Goal: Obtain resource: Obtain resource

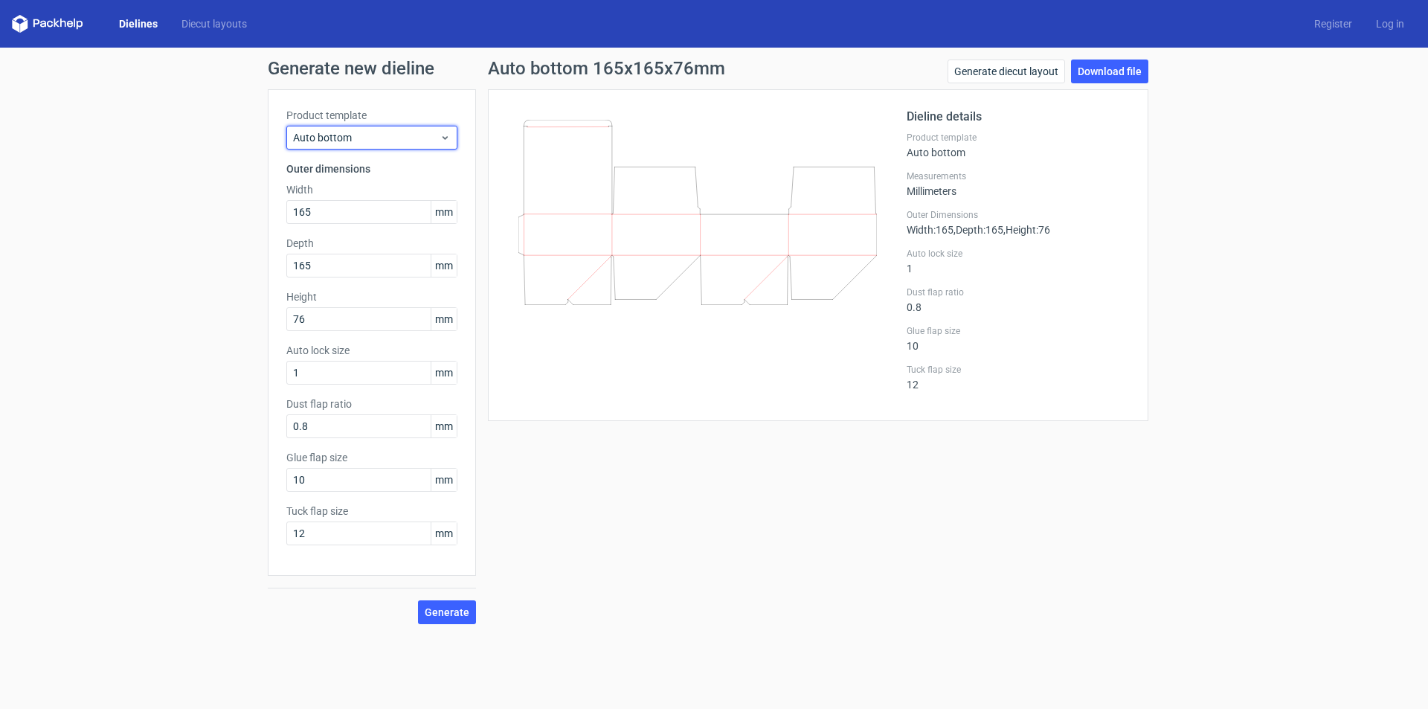
click at [344, 130] on span "Auto bottom" at bounding box center [366, 137] width 146 height 15
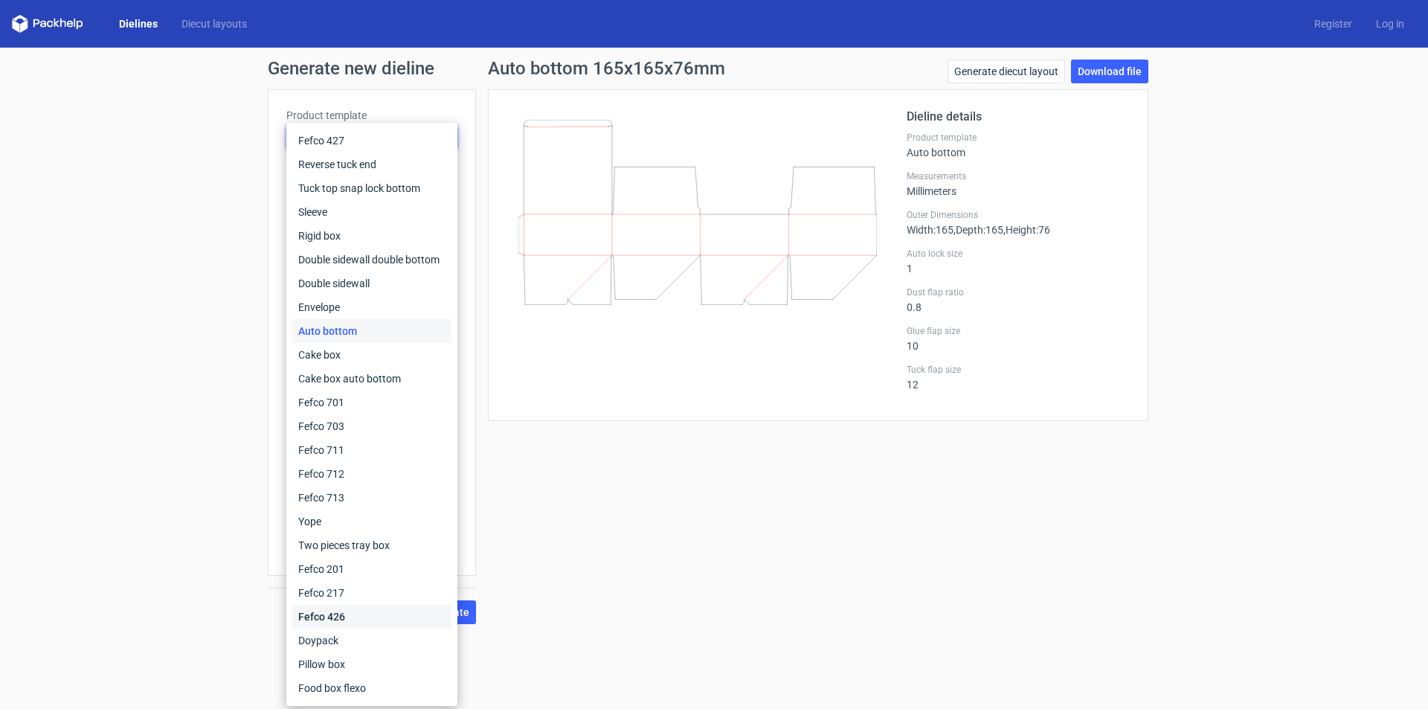
click at [325, 617] on div "Fefco 426" at bounding box center [371, 617] width 159 height 24
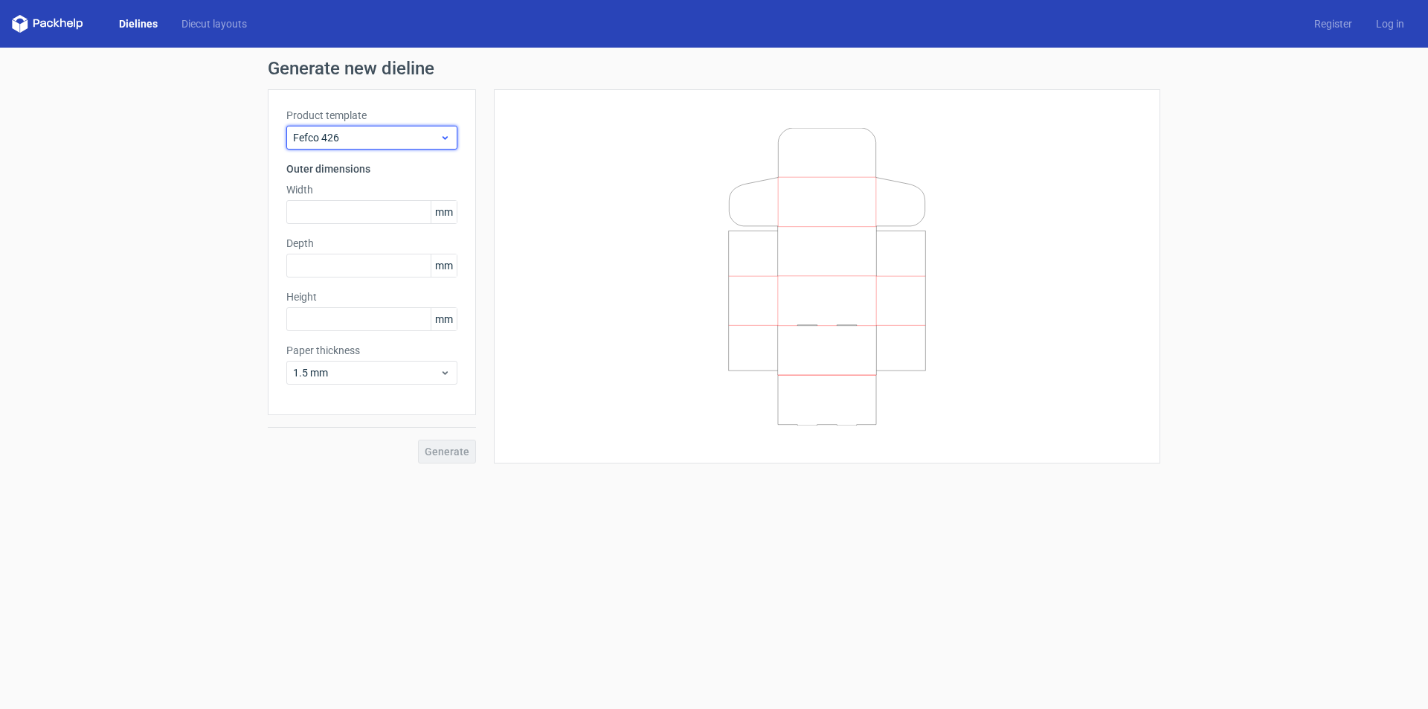
click at [315, 144] on span "Fefco 426" at bounding box center [366, 137] width 146 height 15
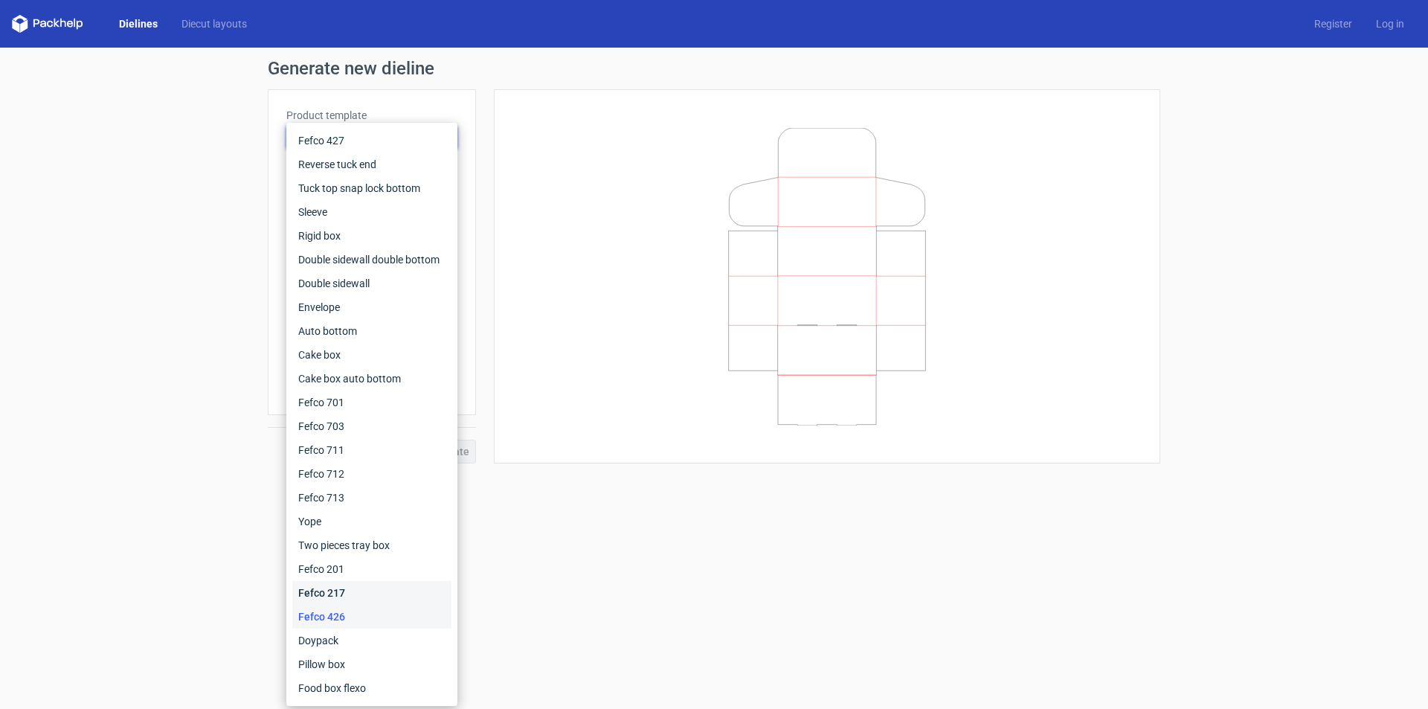
click at [337, 599] on div "Fefco 217" at bounding box center [371, 593] width 159 height 24
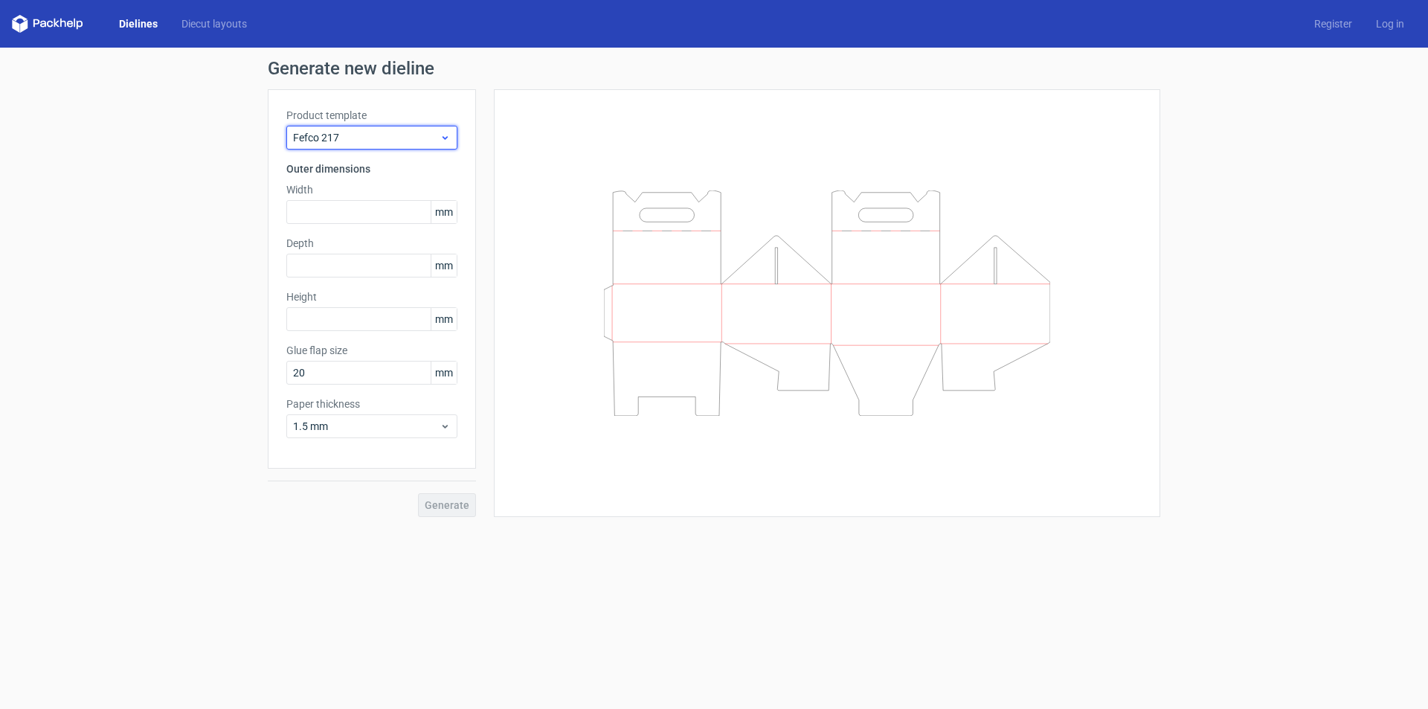
click at [322, 146] on div "Fefco 217" at bounding box center [371, 138] width 171 height 24
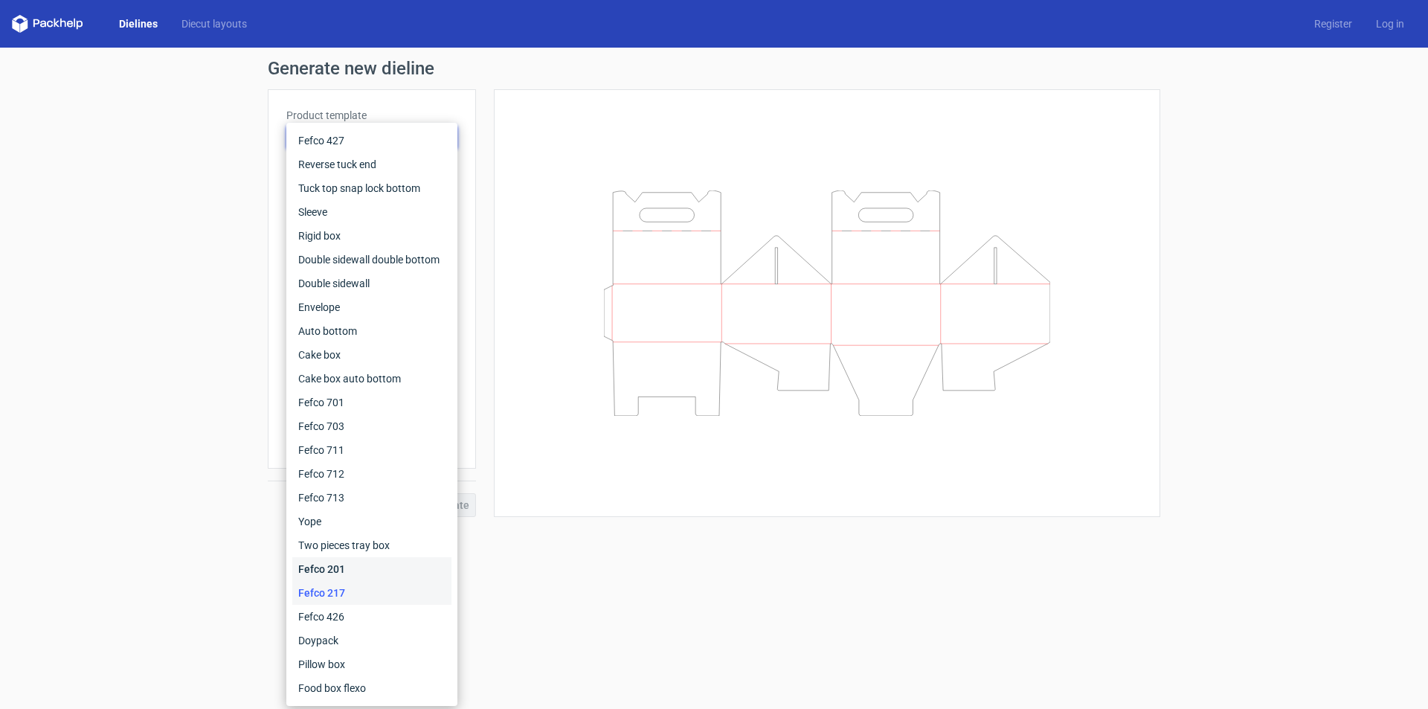
click at [330, 564] on div "Fefco 201" at bounding box center [371, 569] width 159 height 24
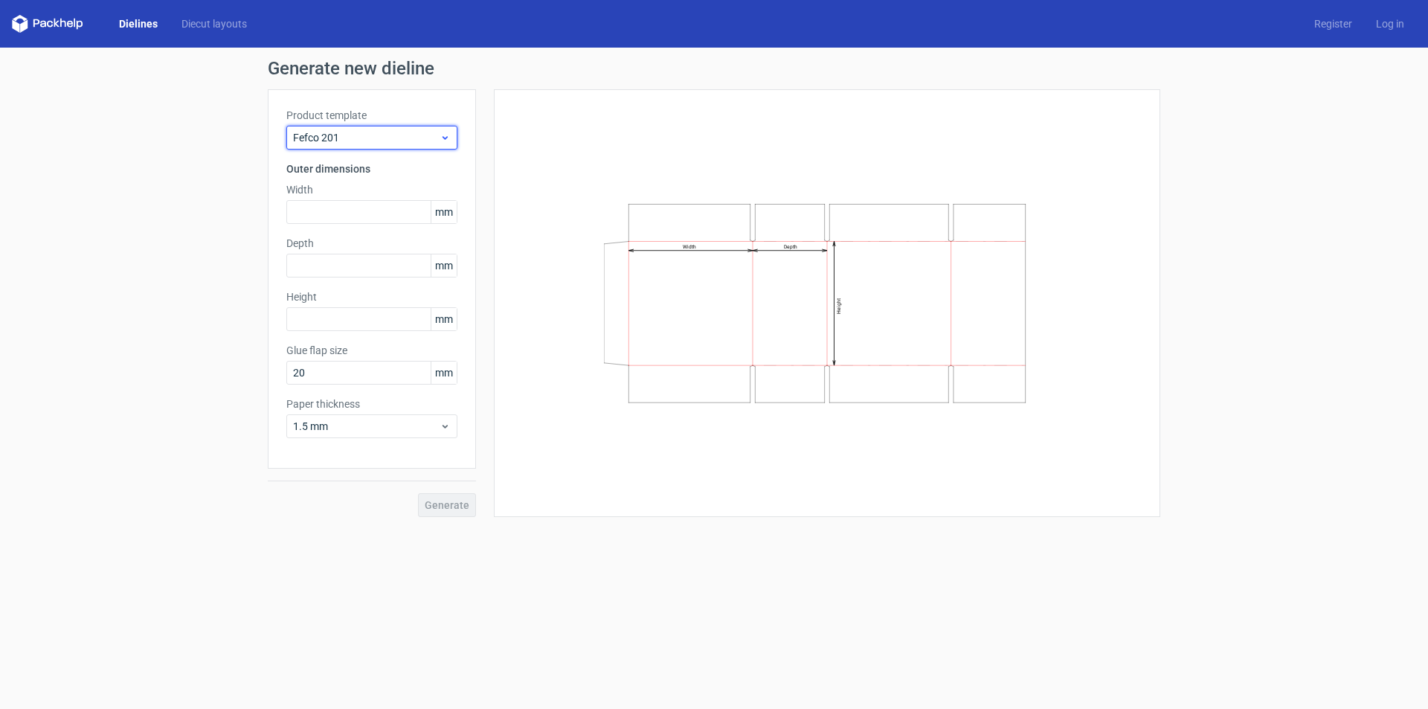
click at [343, 136] on span "Fefco 201" at bounding box center [366, 137] width 146 height 15
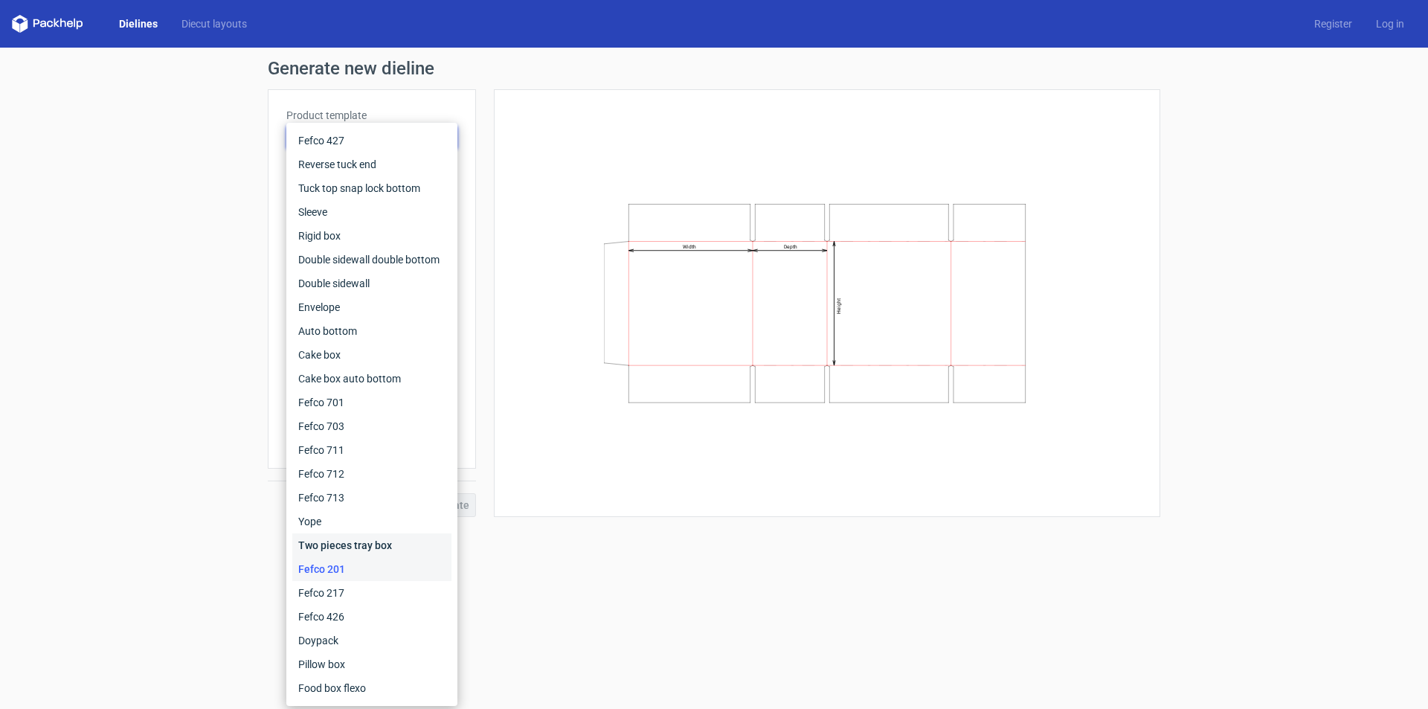
click at [333, 544] on div "Two pieces tray box" at bounding box center [371, 545] width 159 height 24
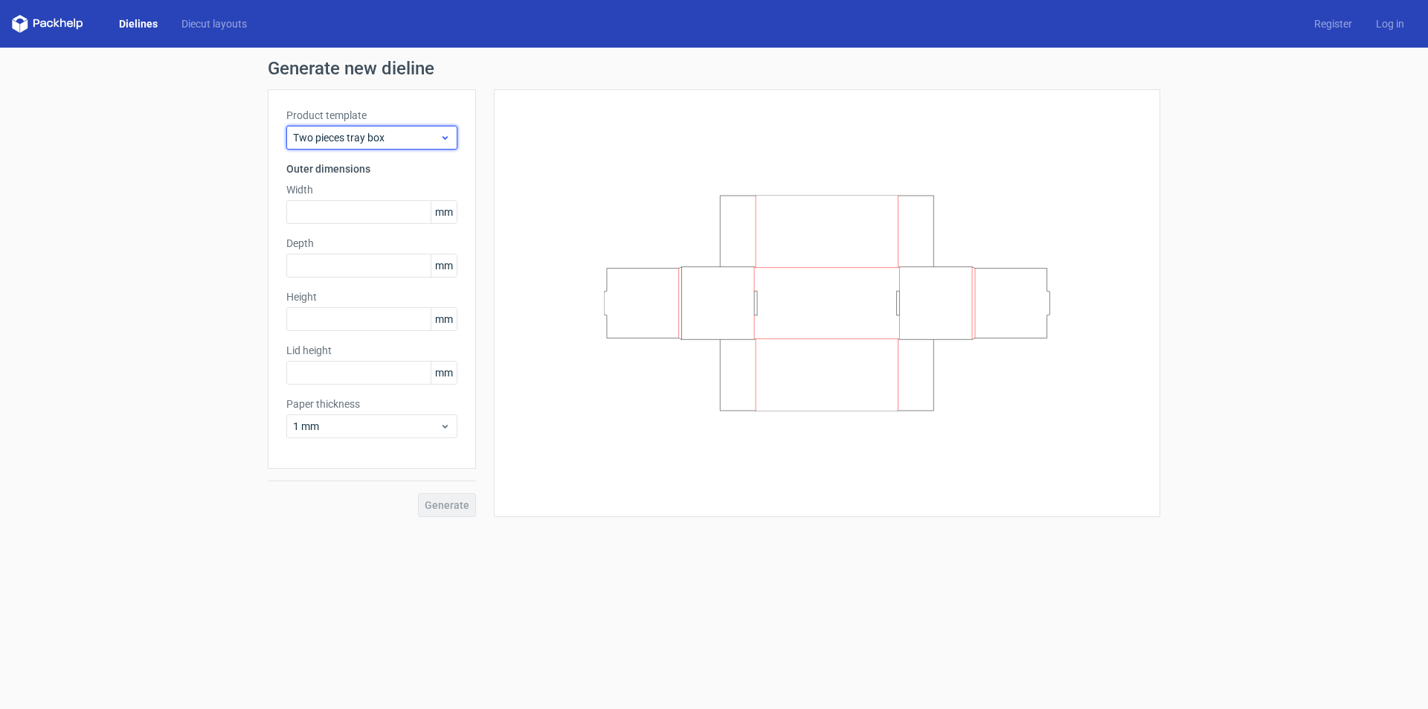
click at [337, 141] on span "Two pieces tray box" at bounding box center [366, 137] width 146 height 15
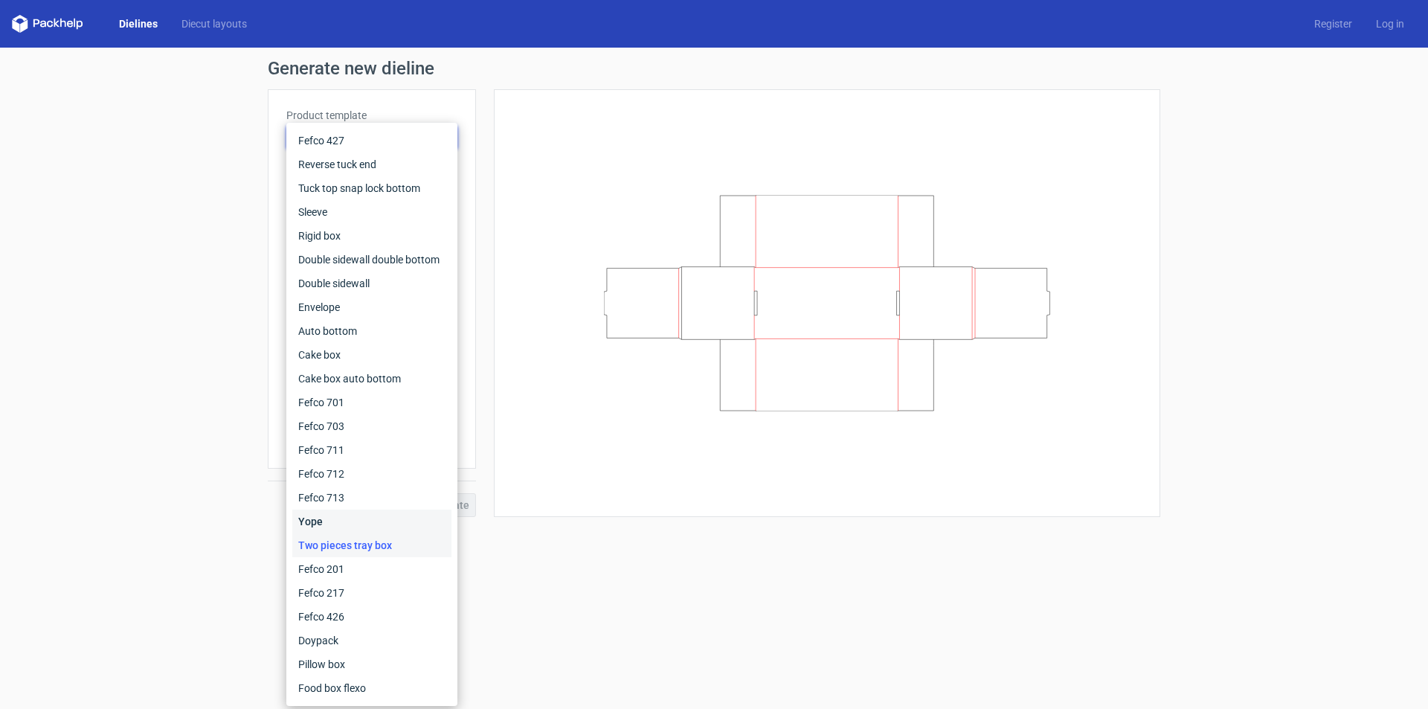
click at [317, 520] on div "Yope" at bounding box center [371, 521] width 159 height 24
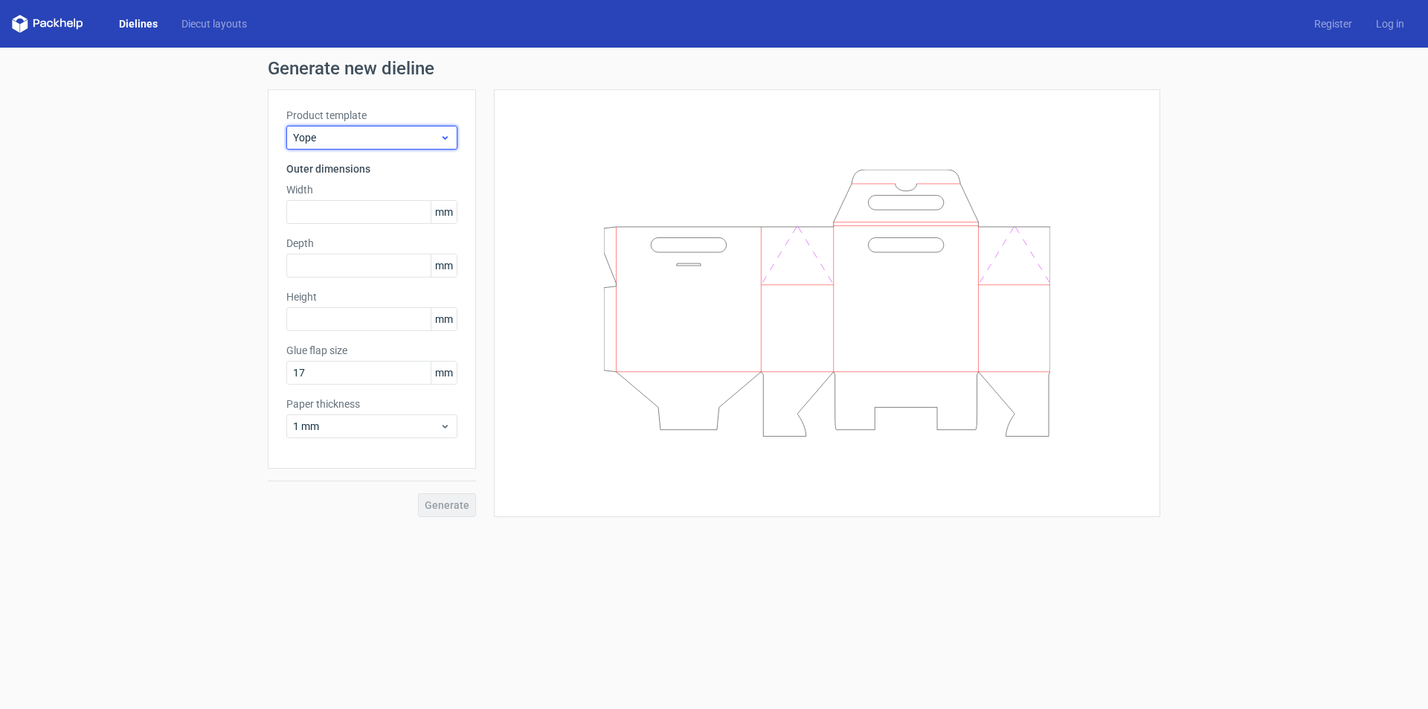
click at [349, 130] on span "Yope" at bounding box center [366, 137] width 146 height 15
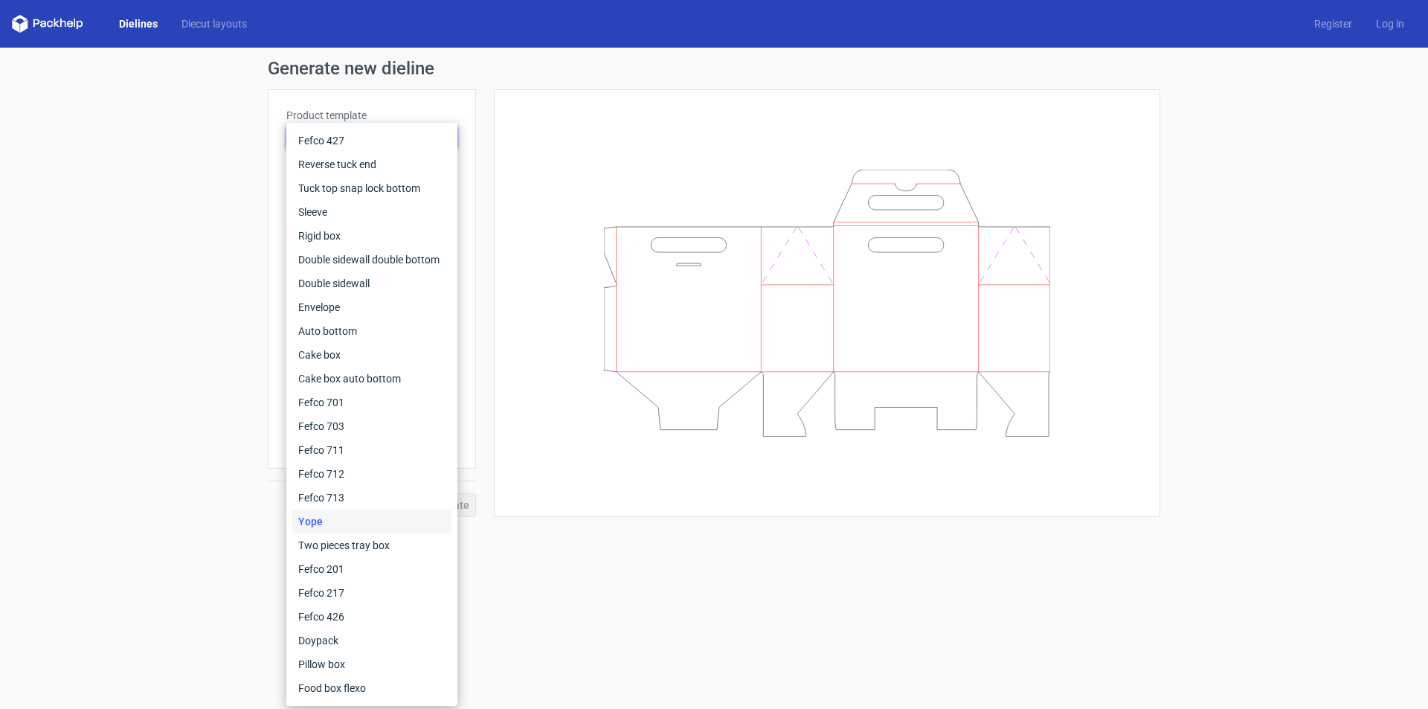
drag, startPoint x: 518, startPoint y: 586, endPoint x: 419, endPoint y: 474, distance: 150.1
click at [516, 585] on form "Generate new dieline Product template Yope Outer dimensions Width mm Depth mm H…" at bounding box center [714, 378] width 1428 height 661
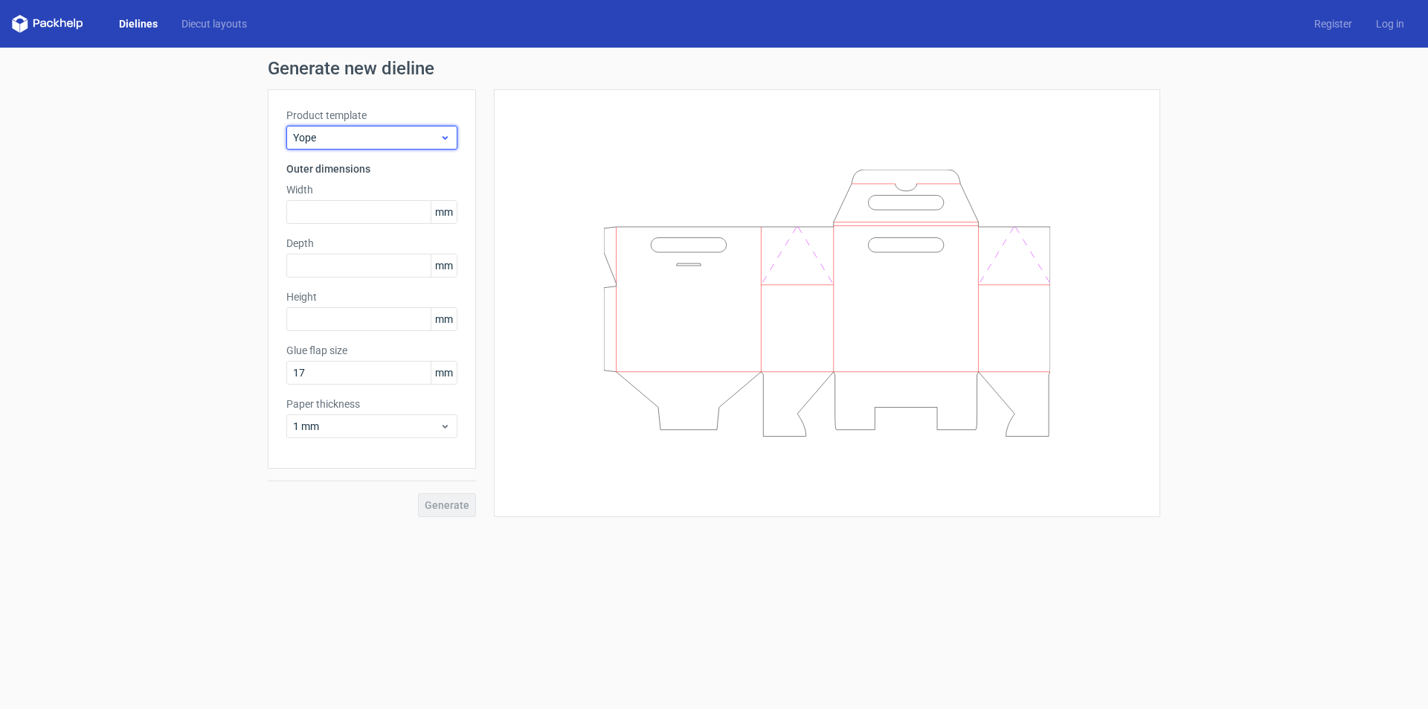
click at [337, 141] on span "Yope" at bounding box center [366, 137] width 146 height 15
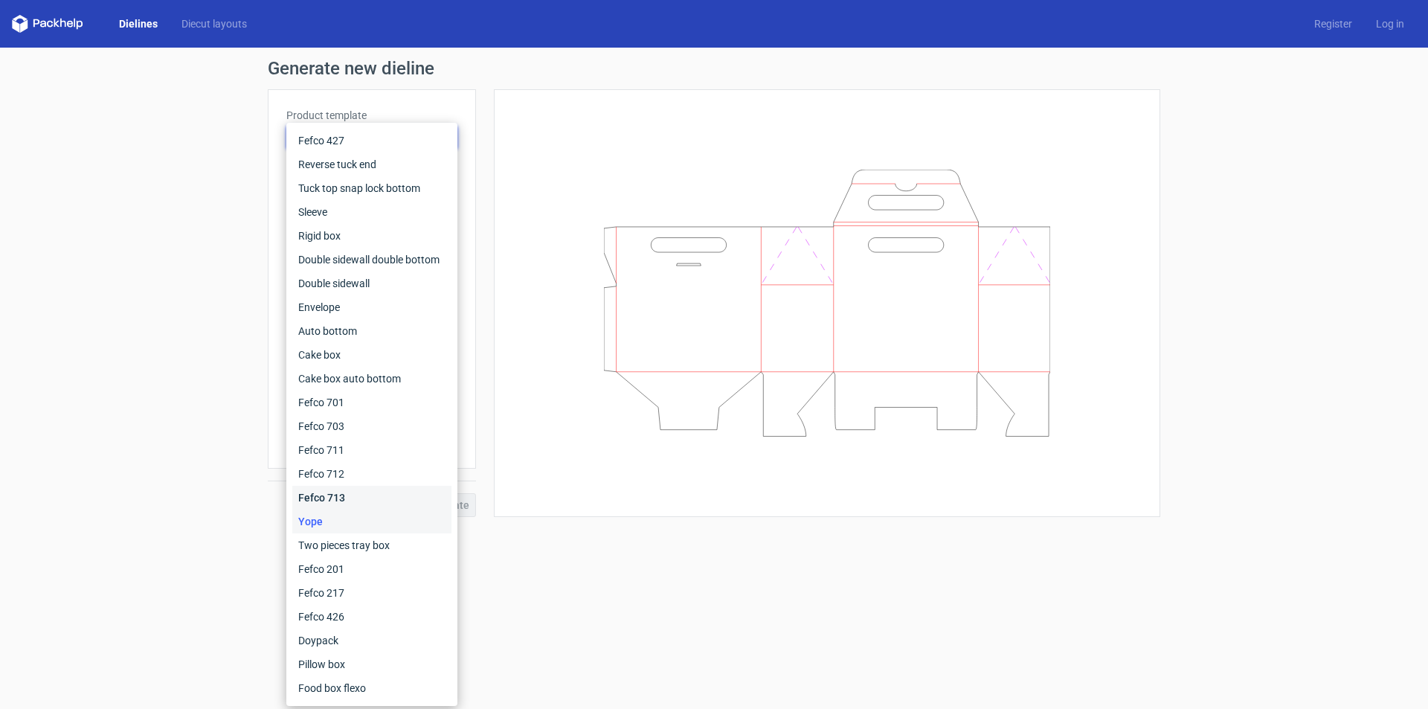
click at [328, 496] on div "Fefco 713" at bounding box center [371, 498] width 159 height 24
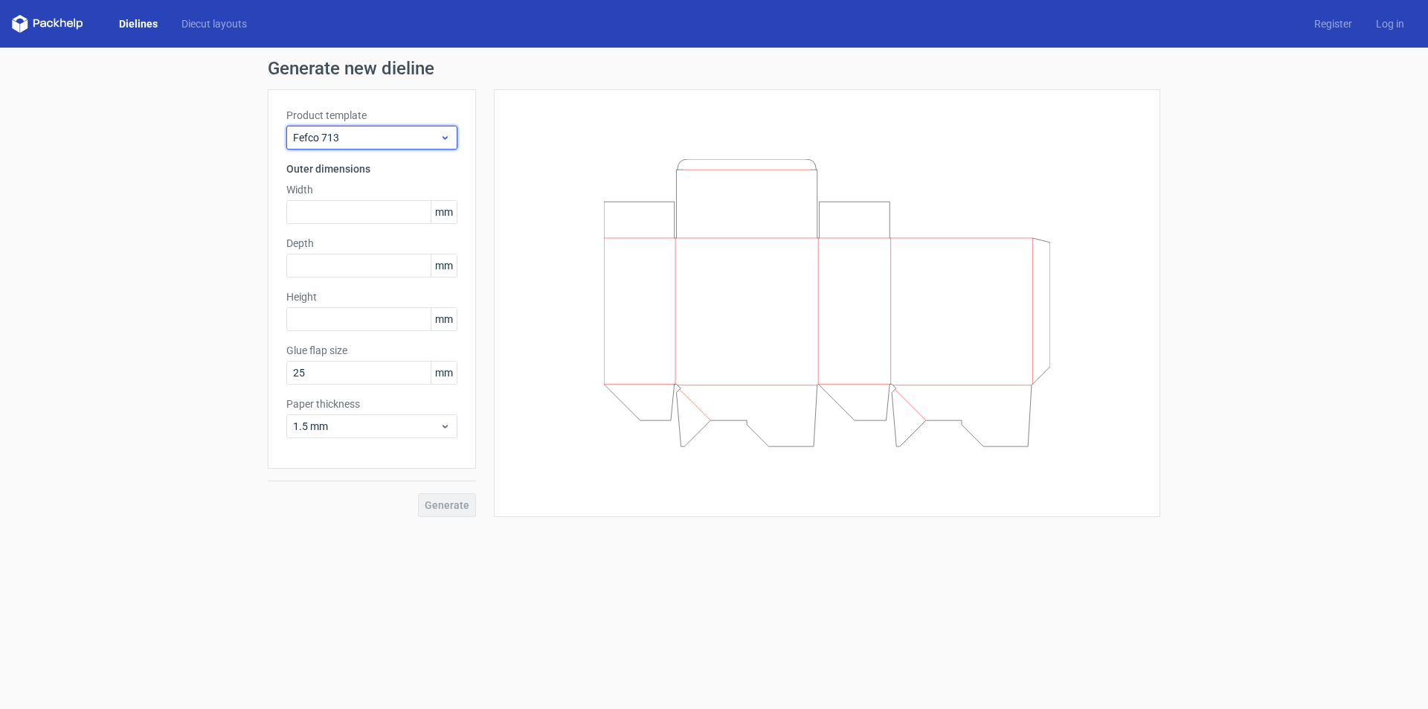
click at [338, 140] on span "Fefco 713" at bounding box center [366, 137] width 146 height 15
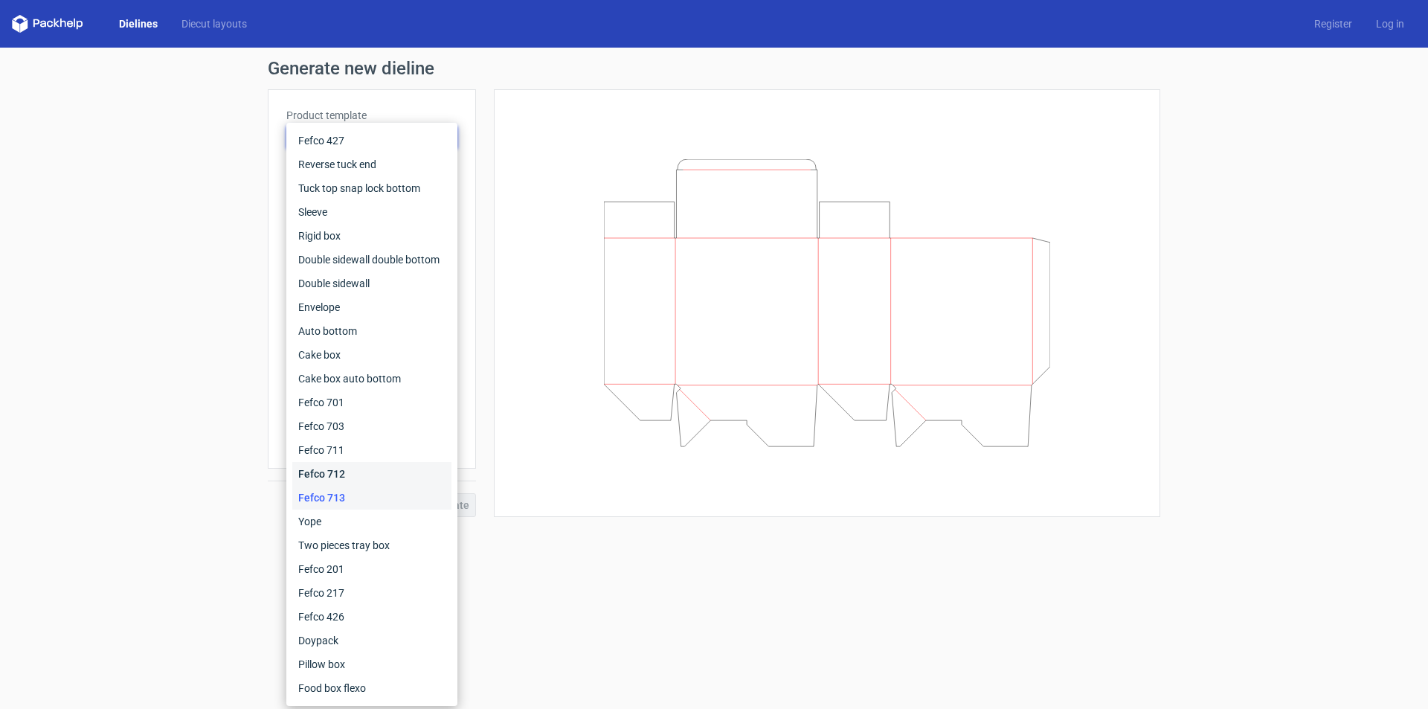
click at [330, 480] on div "Fefco 712" at bounding box center [371, 474] width 159 height 24
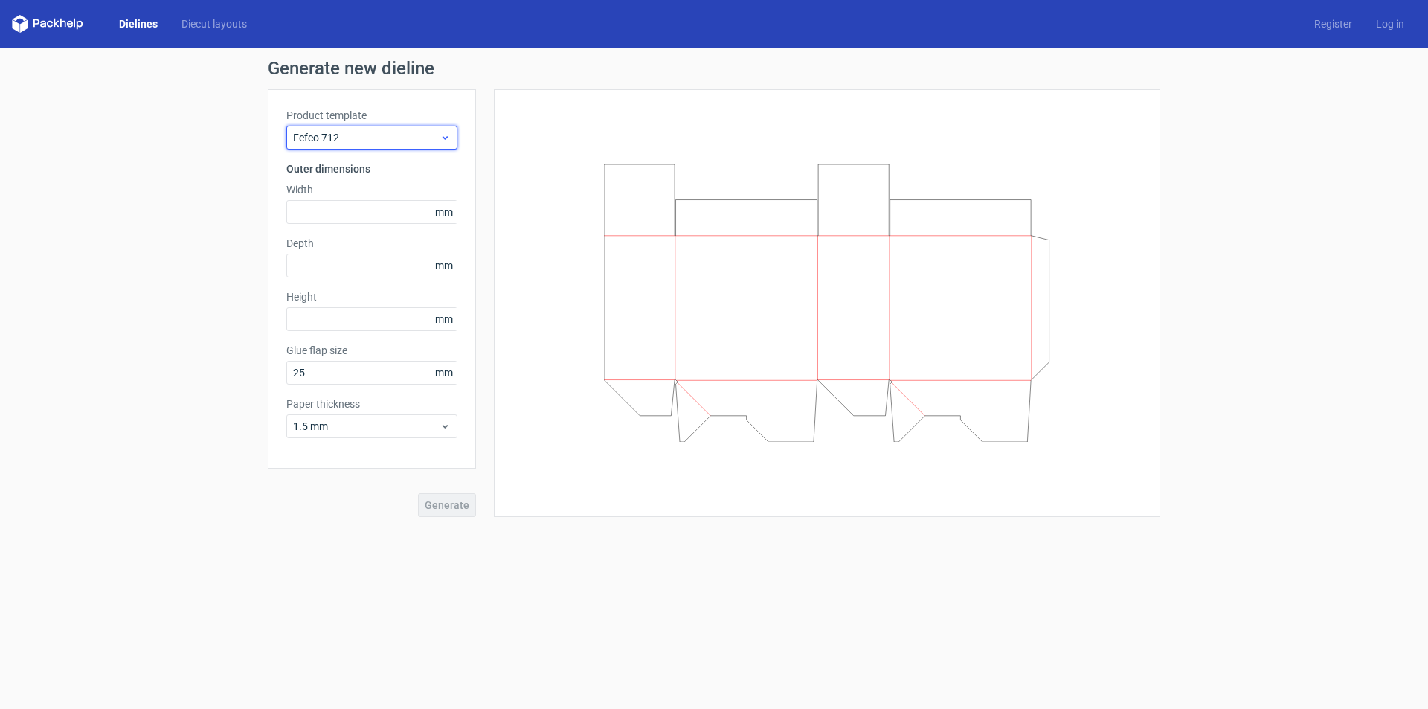
click at [357, 141] on span "Fefco 712" at bounding box center [366, 137] width 146 height 15
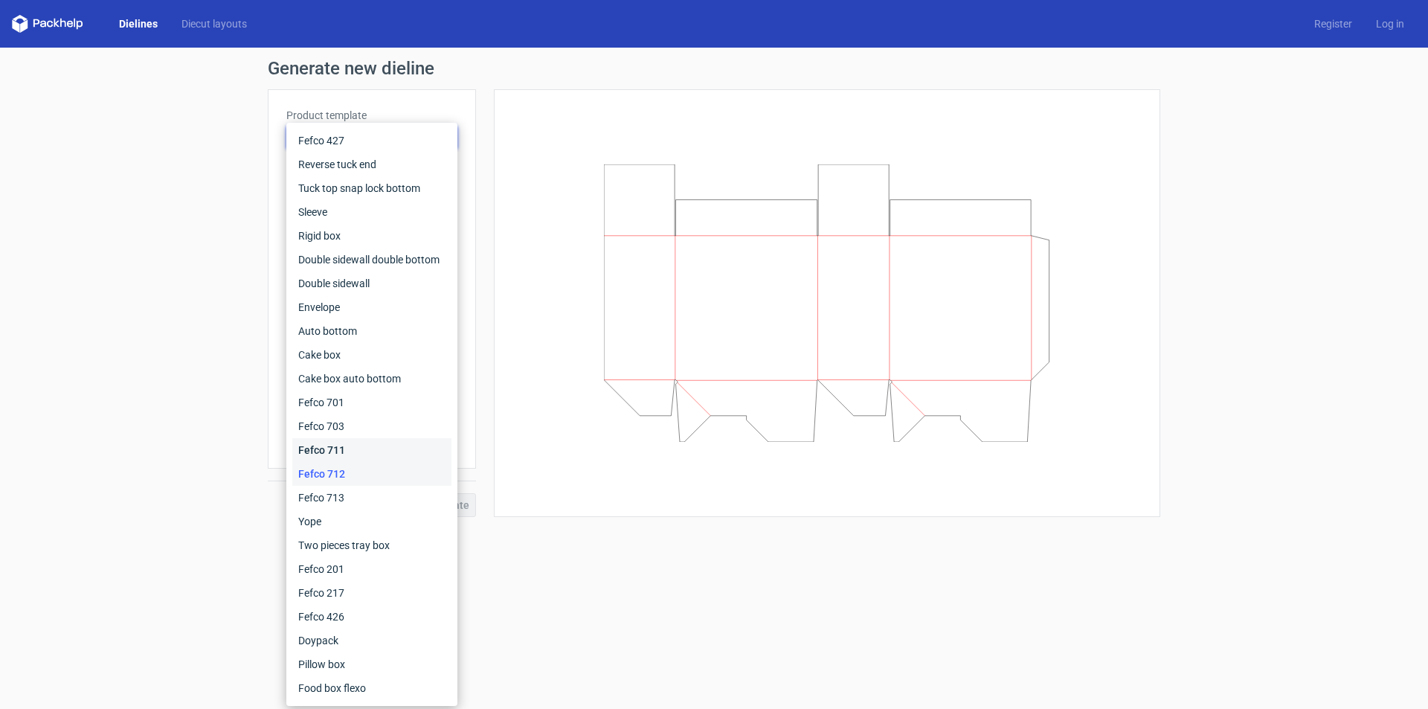
click at [329, 442] on div "Fefco 711" at bounding box center [371, 450] width 159 height 24
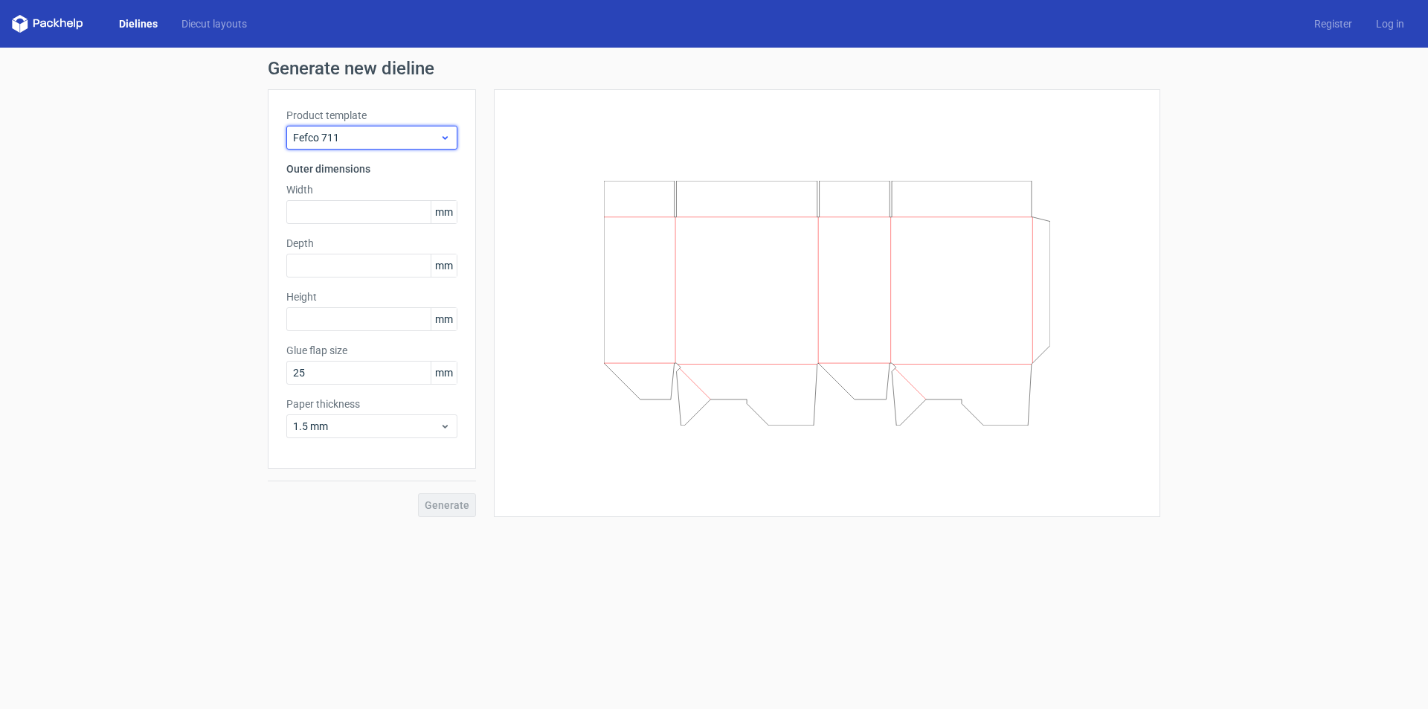
click at [363, 143] on span "Fefco 711" at bounding box center [366, 137] width 146 height 15
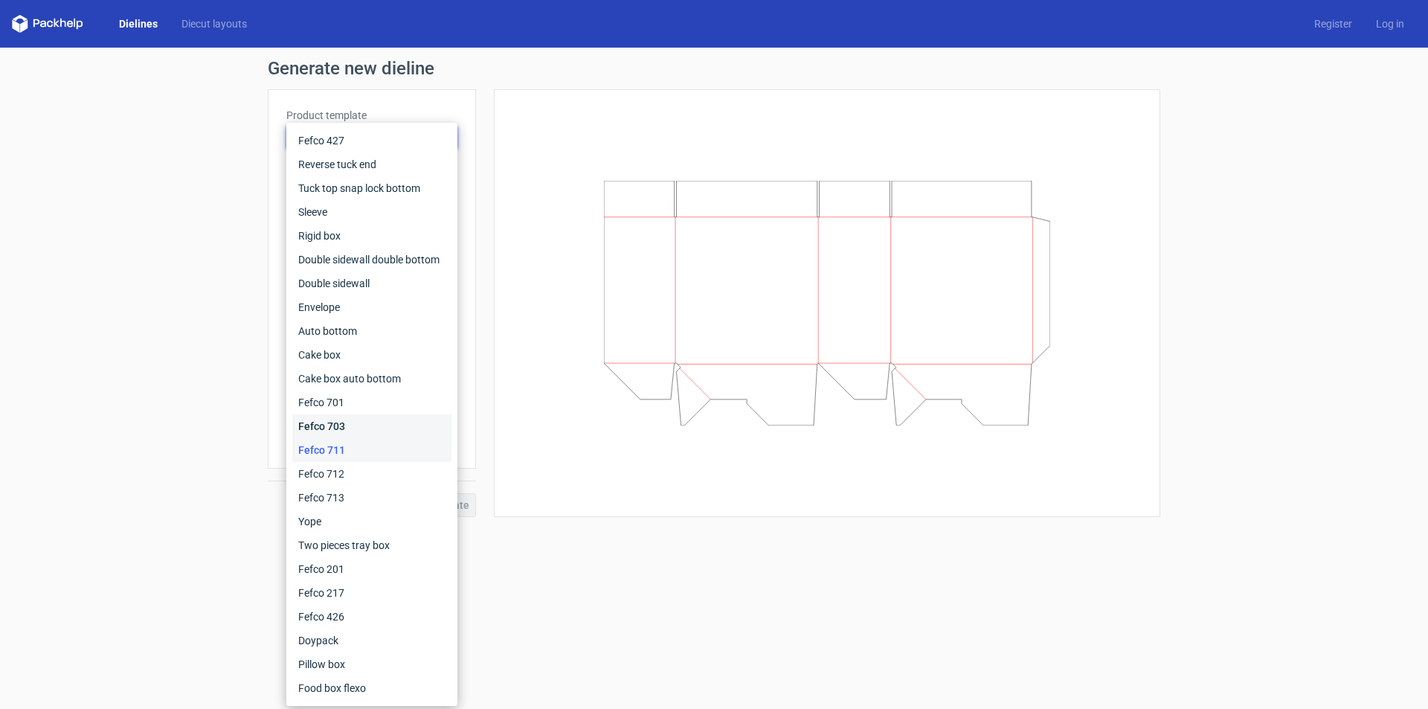
click at [329, 426] on div "Fefco 703" at bounding box center [371, 426] width 159 height 24
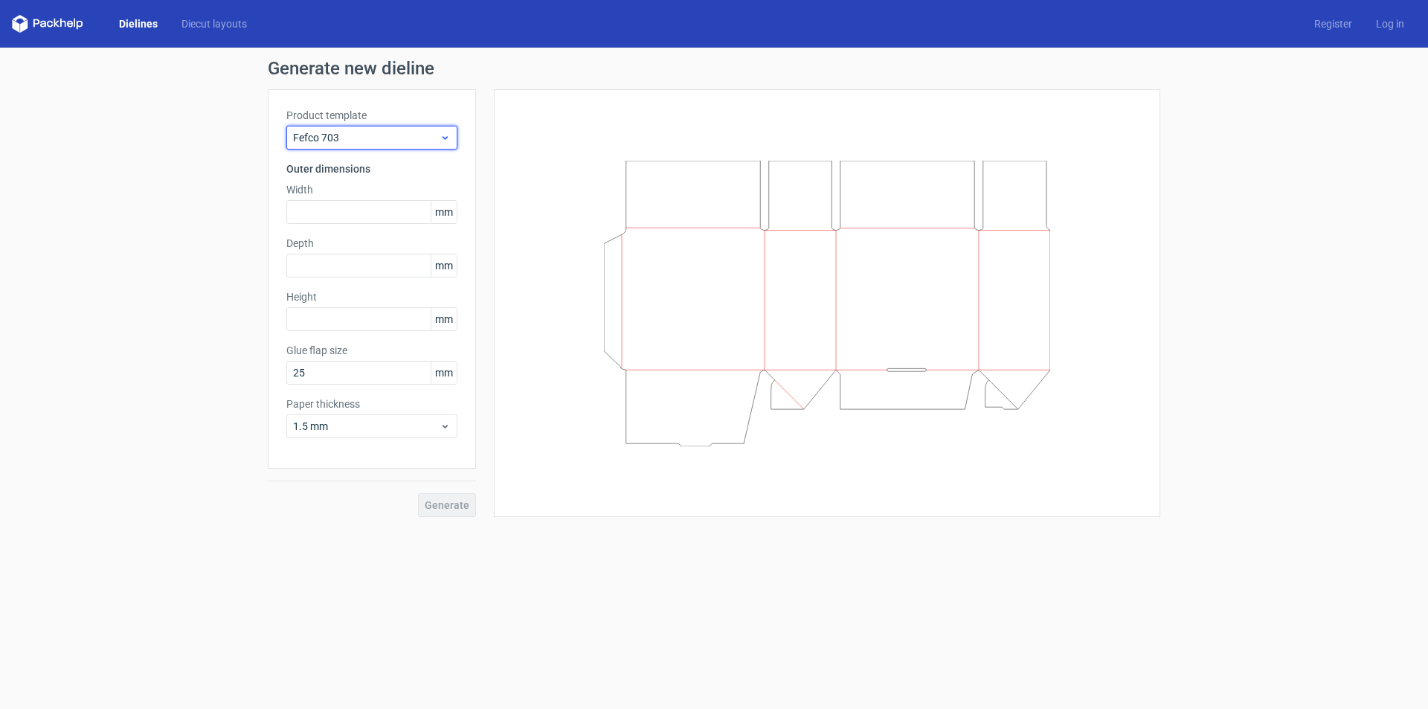
click at [346, 143] on span "Fefco 703" at bounding box center [366, 137] width 146 height 15
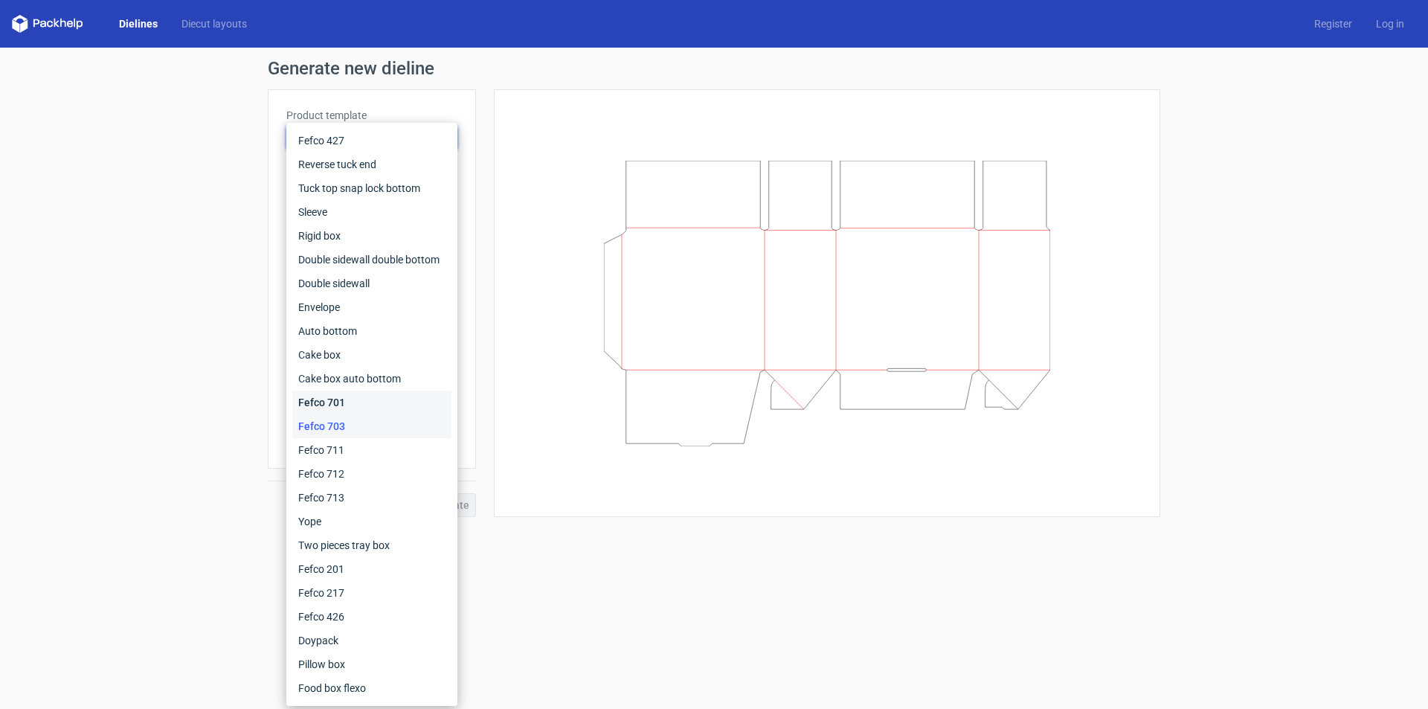
click at [331, 405] on div "Fefco 701" at bounding box center [371, 402] width 159 height 24
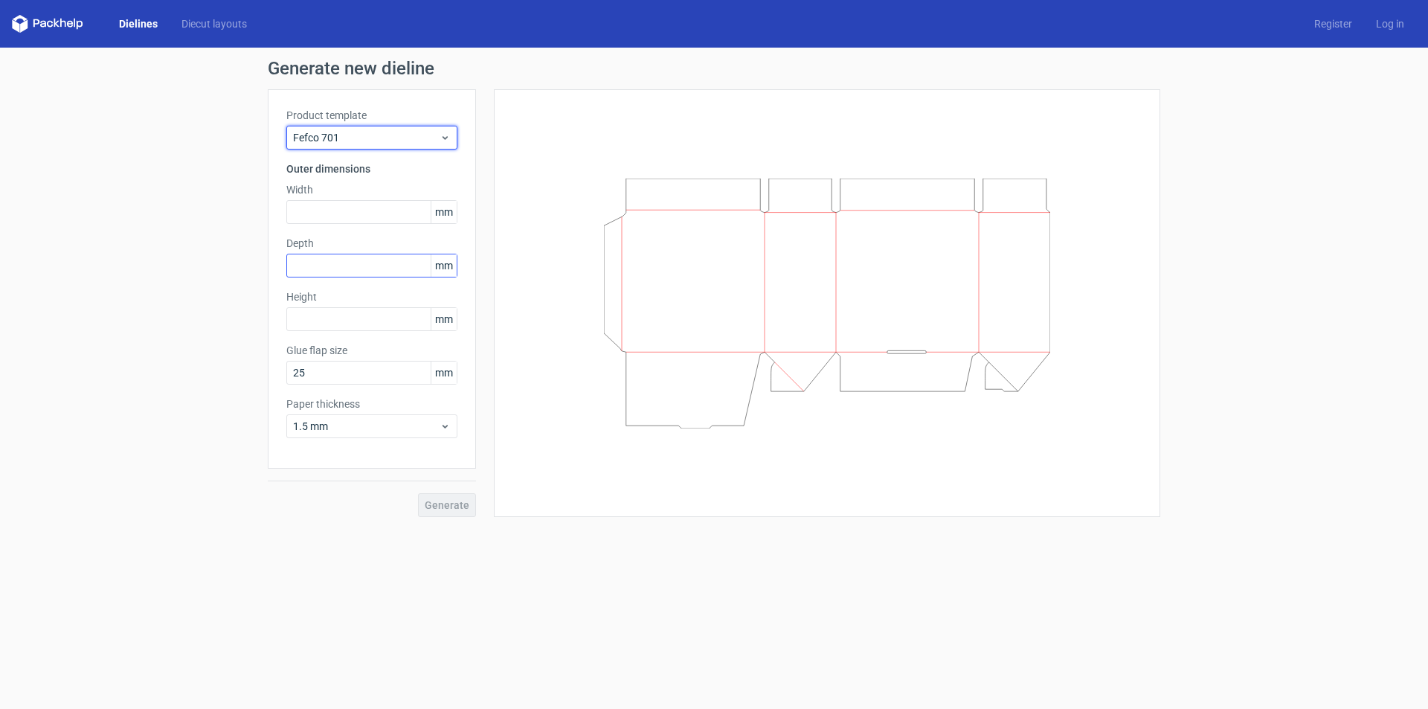
drag, startPoint x: 344, startPoint y: 138, endPoint x: 325, endPoint y: 271, distance: 135.1
click at [344, 151] on div "Product template Fefco 701 Outer dimensions Width mm Depth mm Height mm Glue fl…" at bounding box center [372, 278] width 208 height 379
click at [345, 135] on span "Fefco 701" at bounding box center [366, 137] width 146 height 15
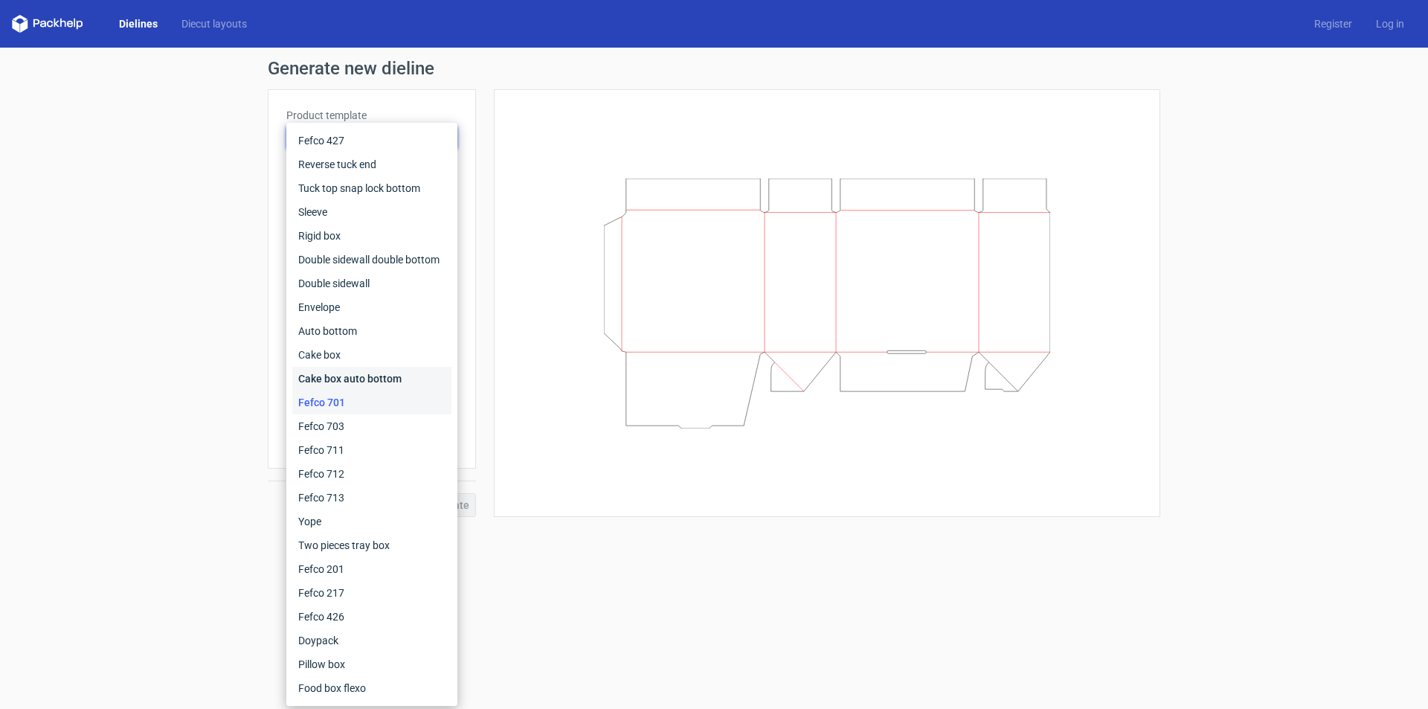
click at [346, 378] on div "Cake box auto bottom" at bounding box center [371, 379] width 159 height 24
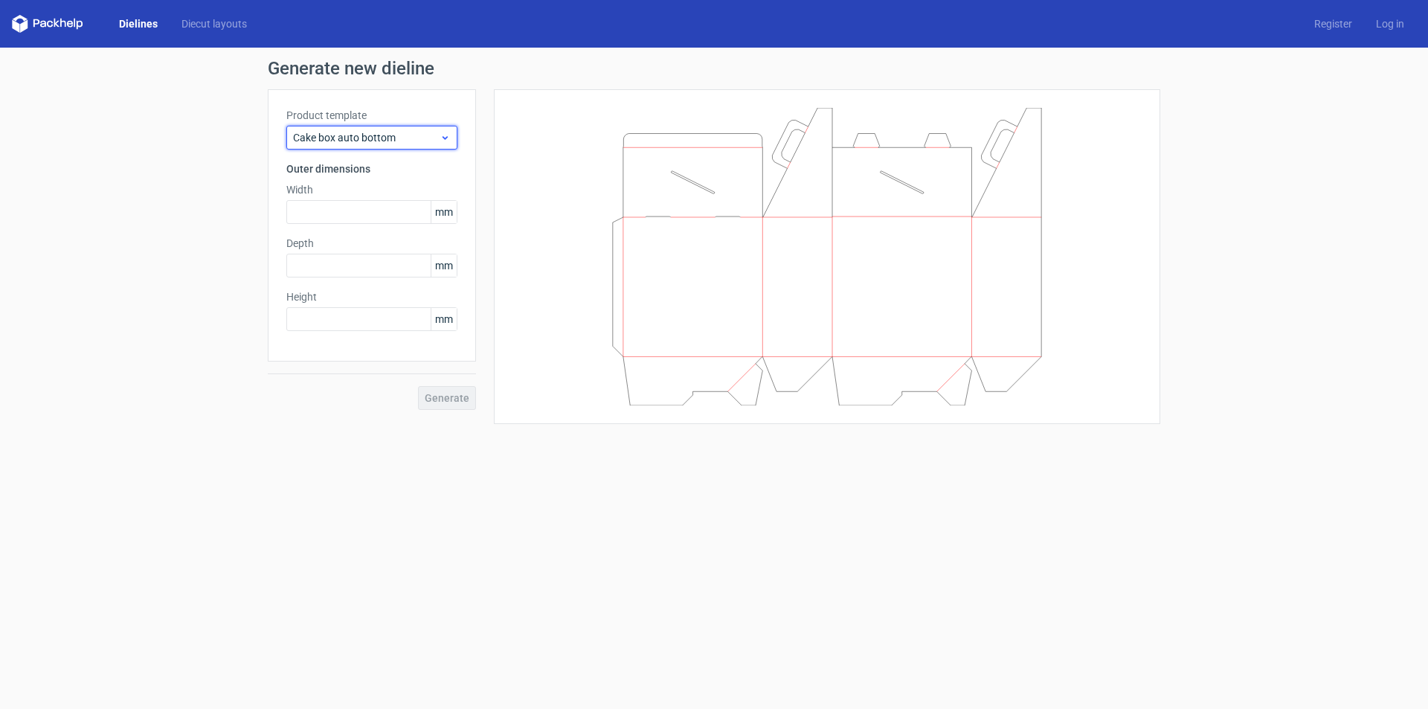
click at [338, 138] on span "Cake box auto bottom" at bounding box center [366, 137] width 146 height 15
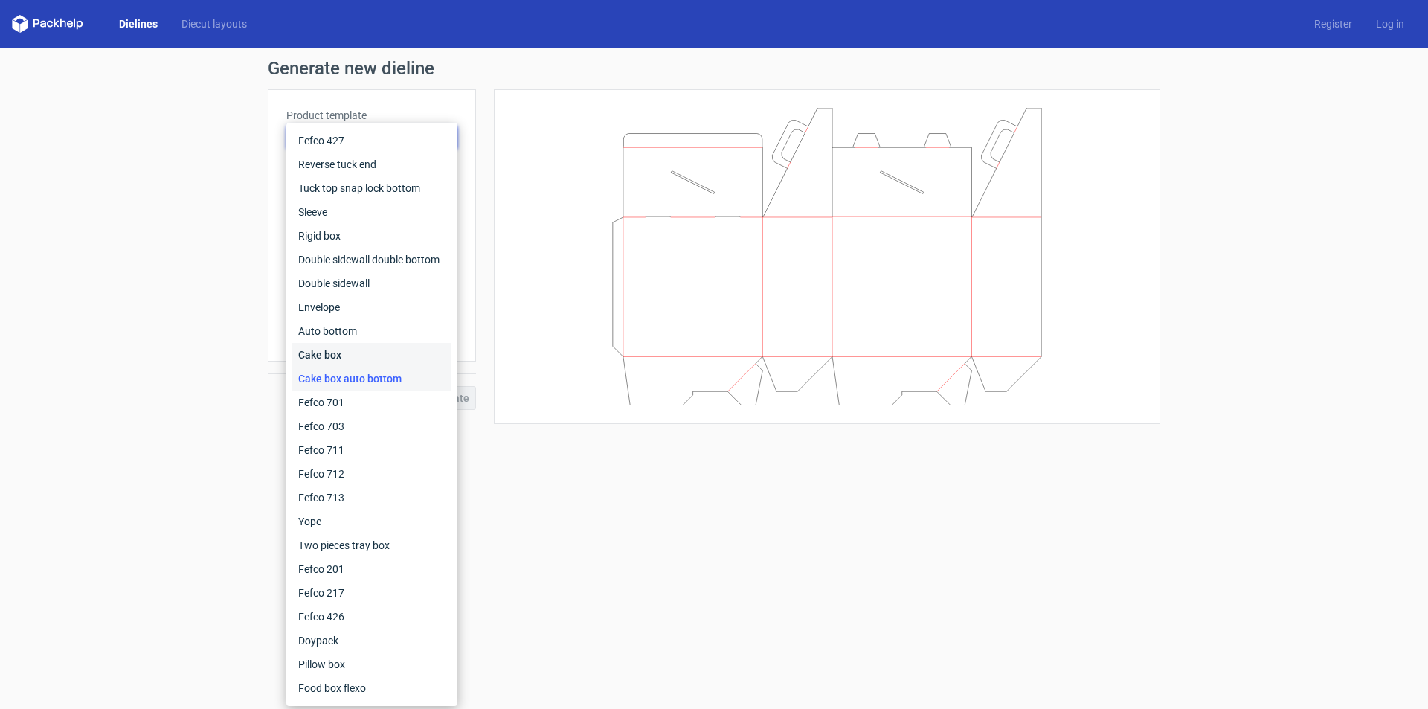
click at [335, 359] on div "Cake box" at bounding box center [371, 355] width 159 height 24
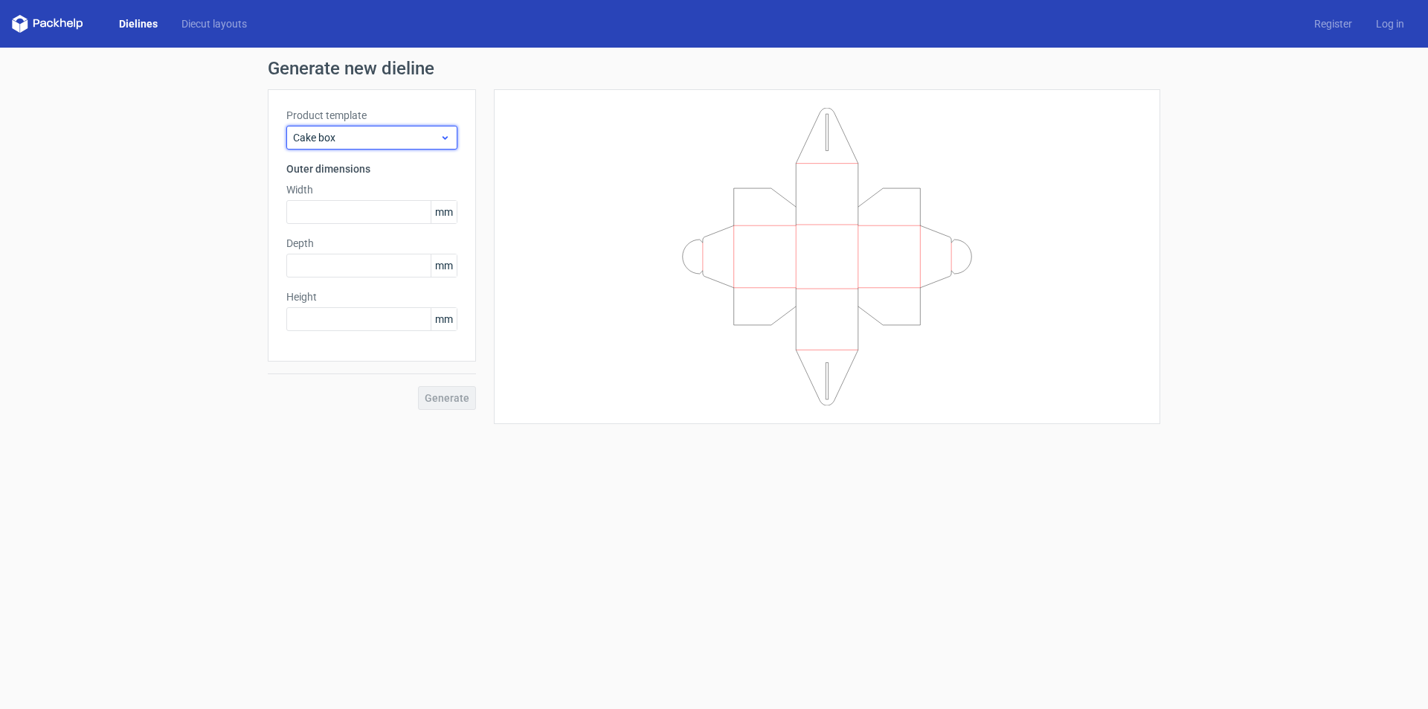
click at [335, 145] on div "Cake box" at bounding box center [371, 138] width 171 height 24
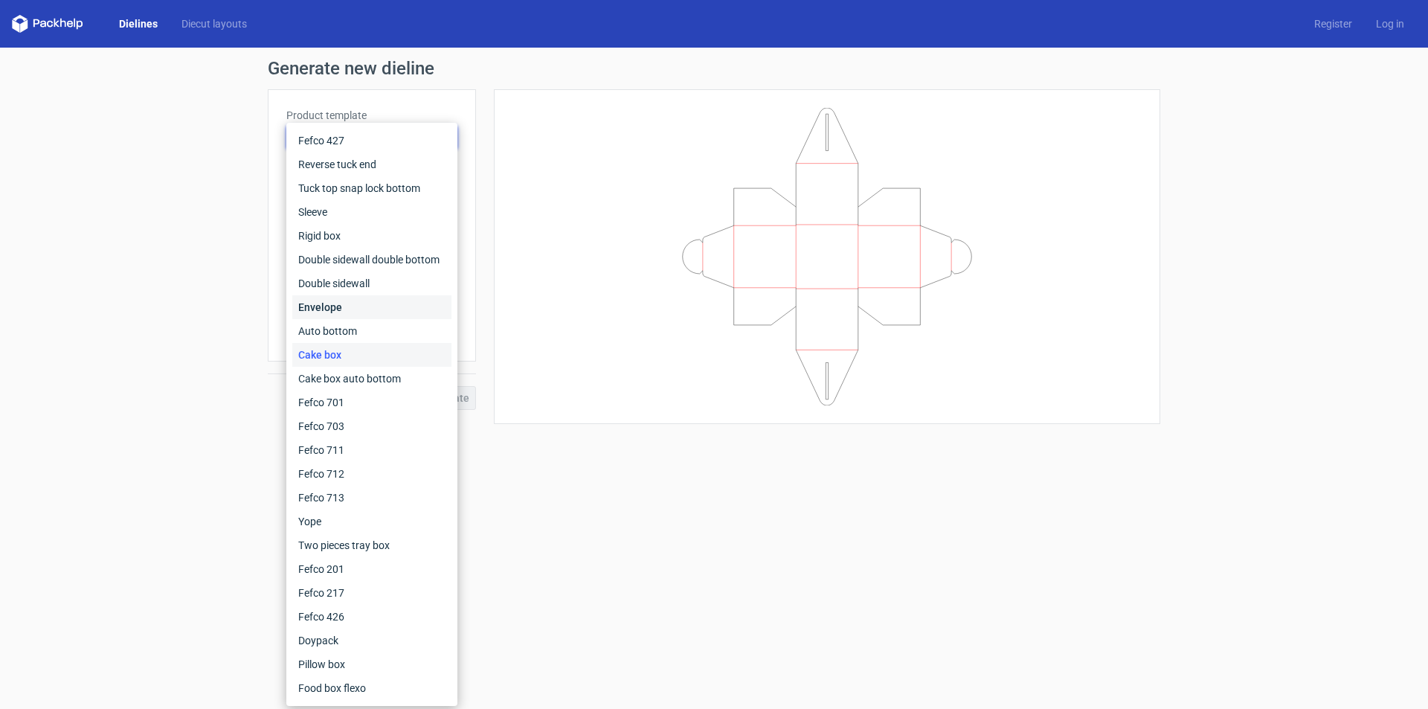
click at [335, 305] on div "Envelope" at bounding box center [371, 307] width 159 height 24
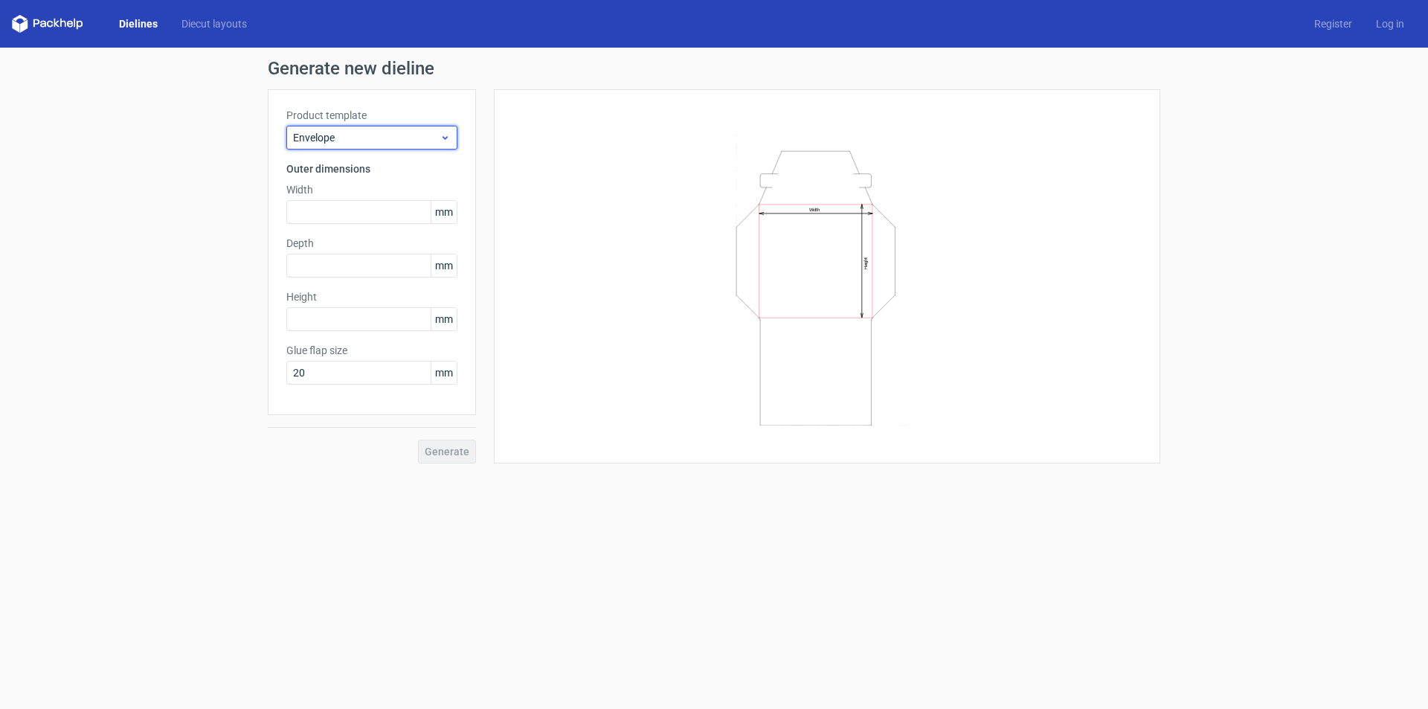
click at [363, 144] on span "Envelope" at bounding box center [366, 137] width 146 height 15
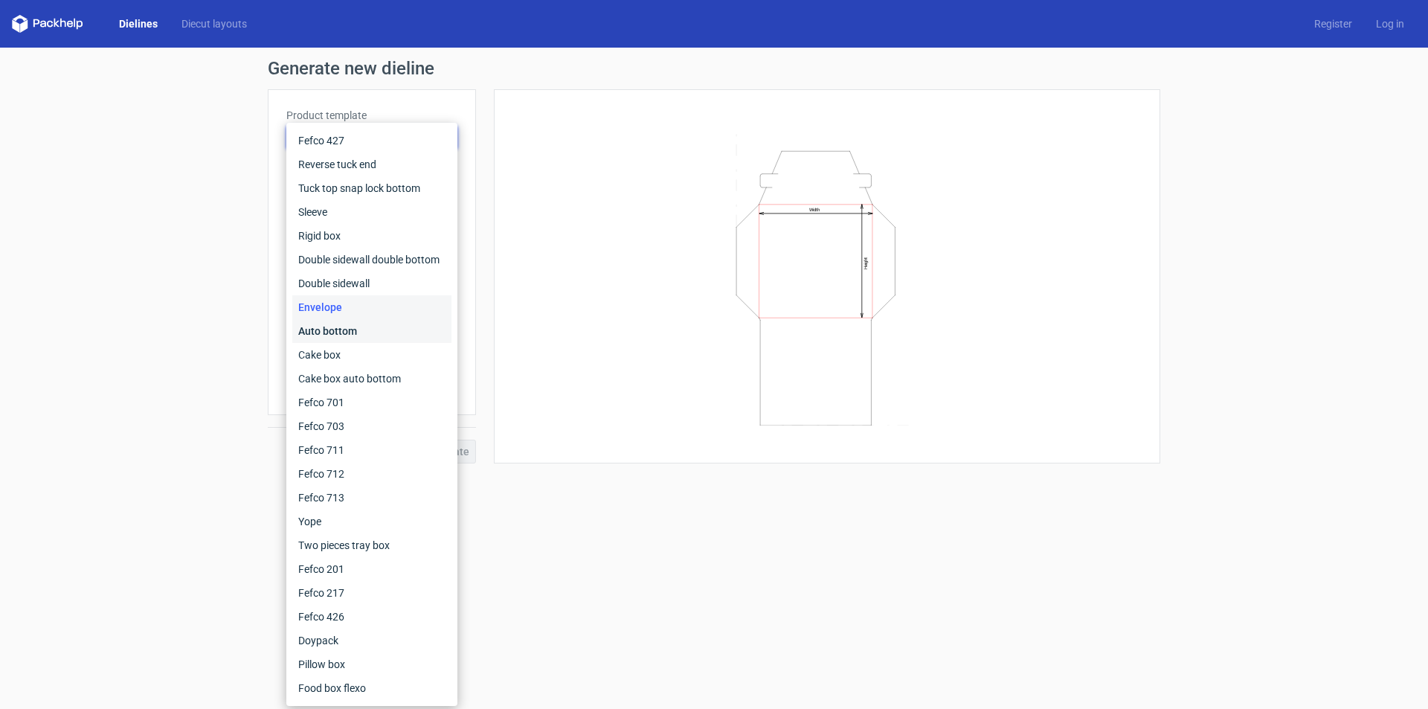
click at [338, 329] on div "Auto bottom" at bounding box center [371, 331] width 159 height 24
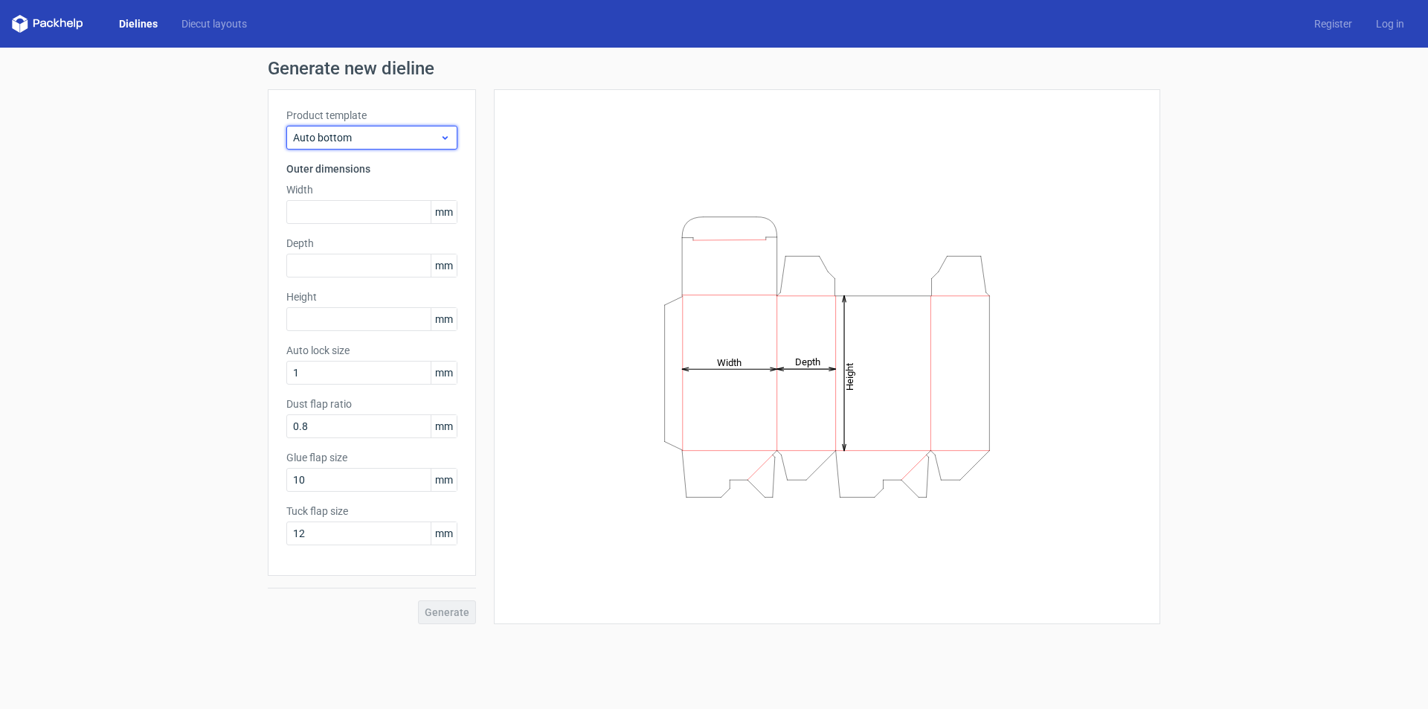
click at [353, 141] on span "Auto bottom" at bounding box center [366, 137] width 146 height 15
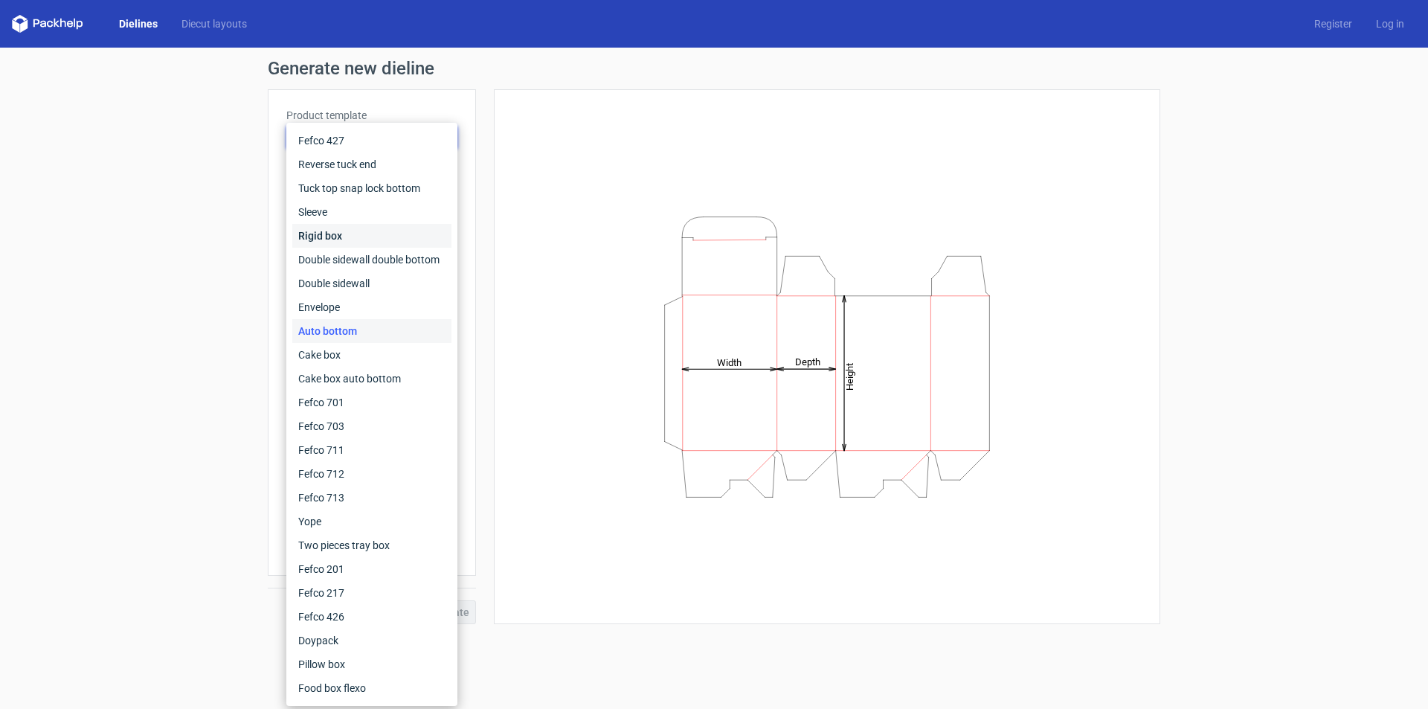
click at [337, 241] on div "Rigid box" at bounding box center [371, 236] width 159 height 24
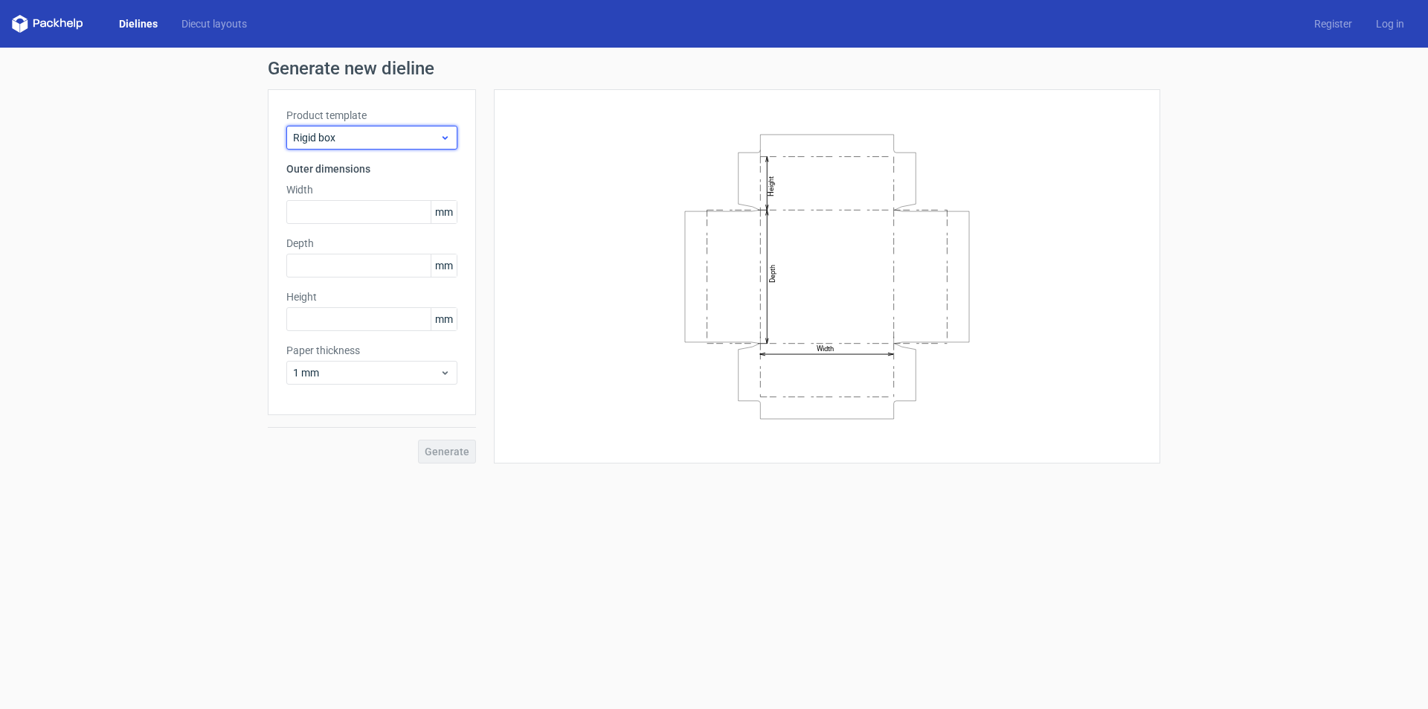
click at [362, 127] on div "Rigid box" at bounding box center [371, 138] width 171 height 24
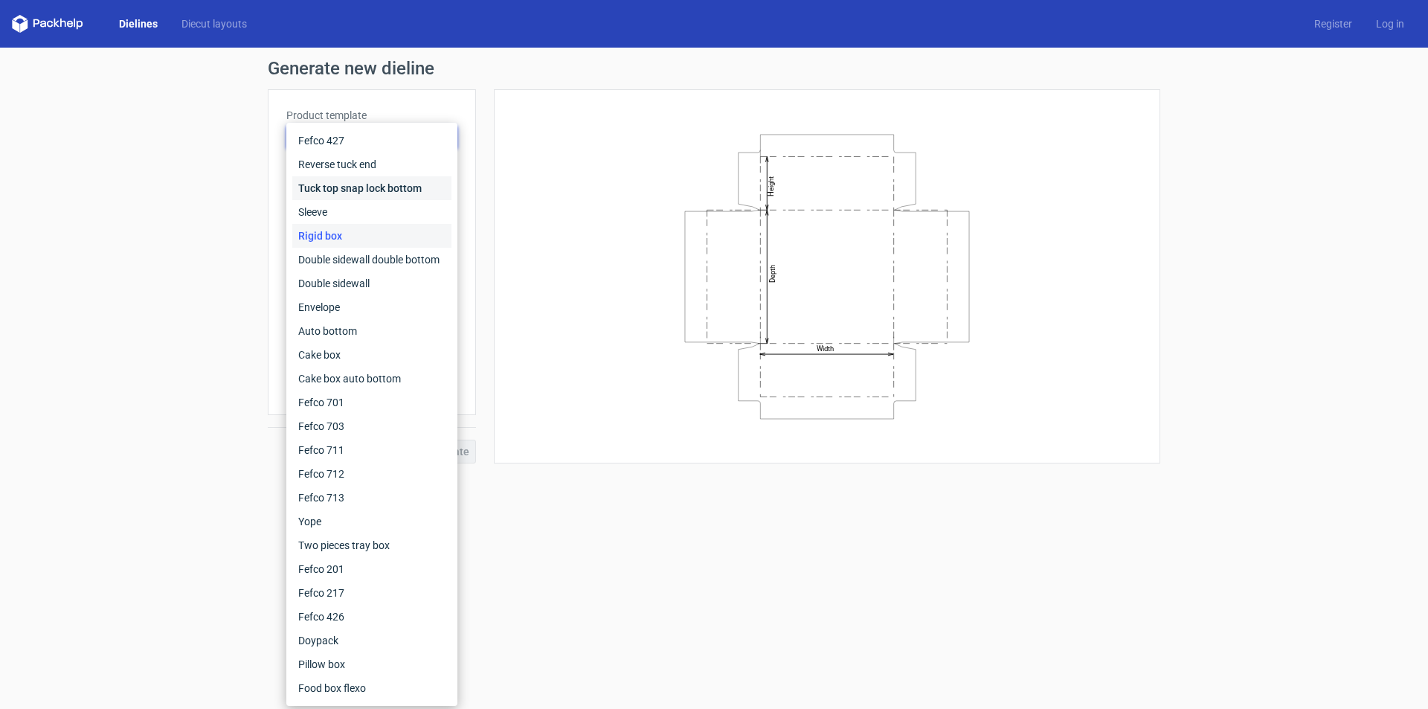
click at [332, 189] on div "Tuck top snap lock bottom" at bounding box center [371, 188] width 159 height 24
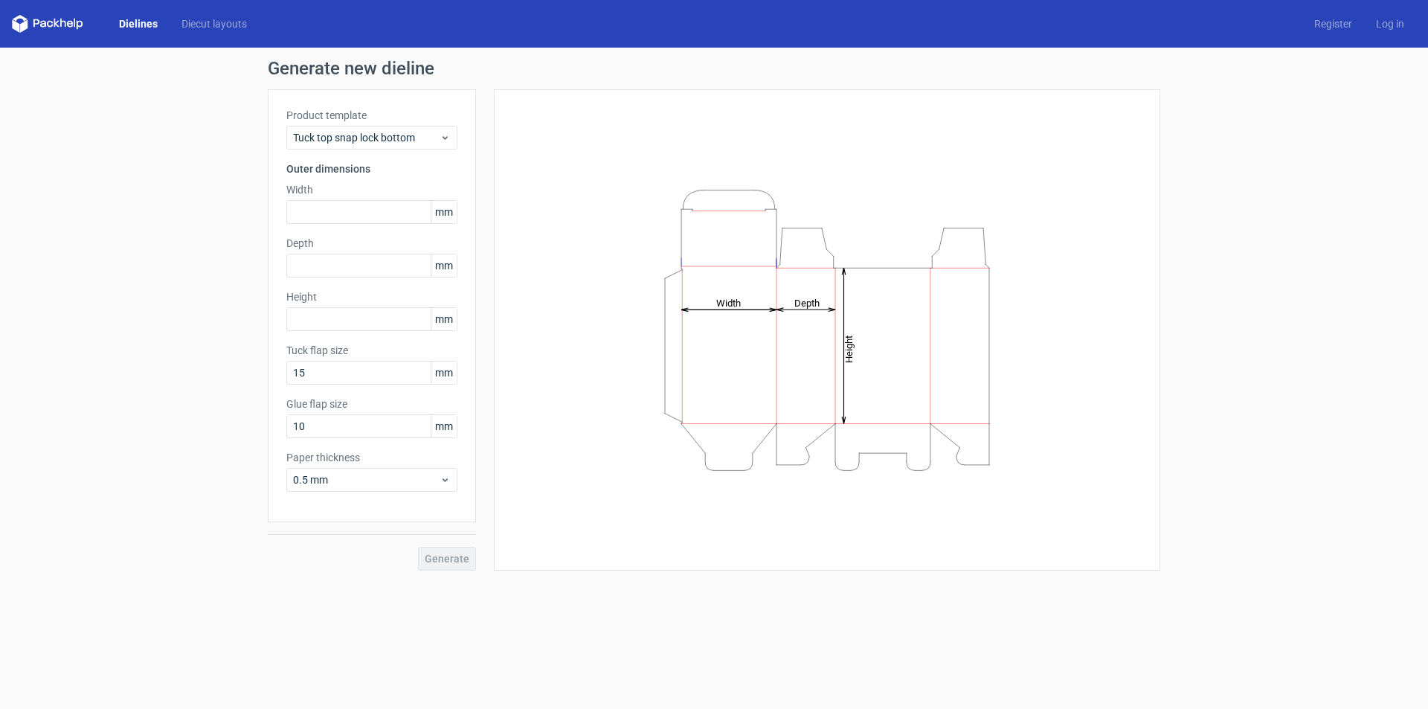
click at [564, 385] on div "Height Depth Width" at bounding box center [826, 330] width 629 height 444
click at [334, 210] on input "text" at bounding box center [371, 212] width 171 height 24
paste input "1260"
type input "126"
click at [327, 266] on input "text" at bounding box center [371, 266] width 171 height 24
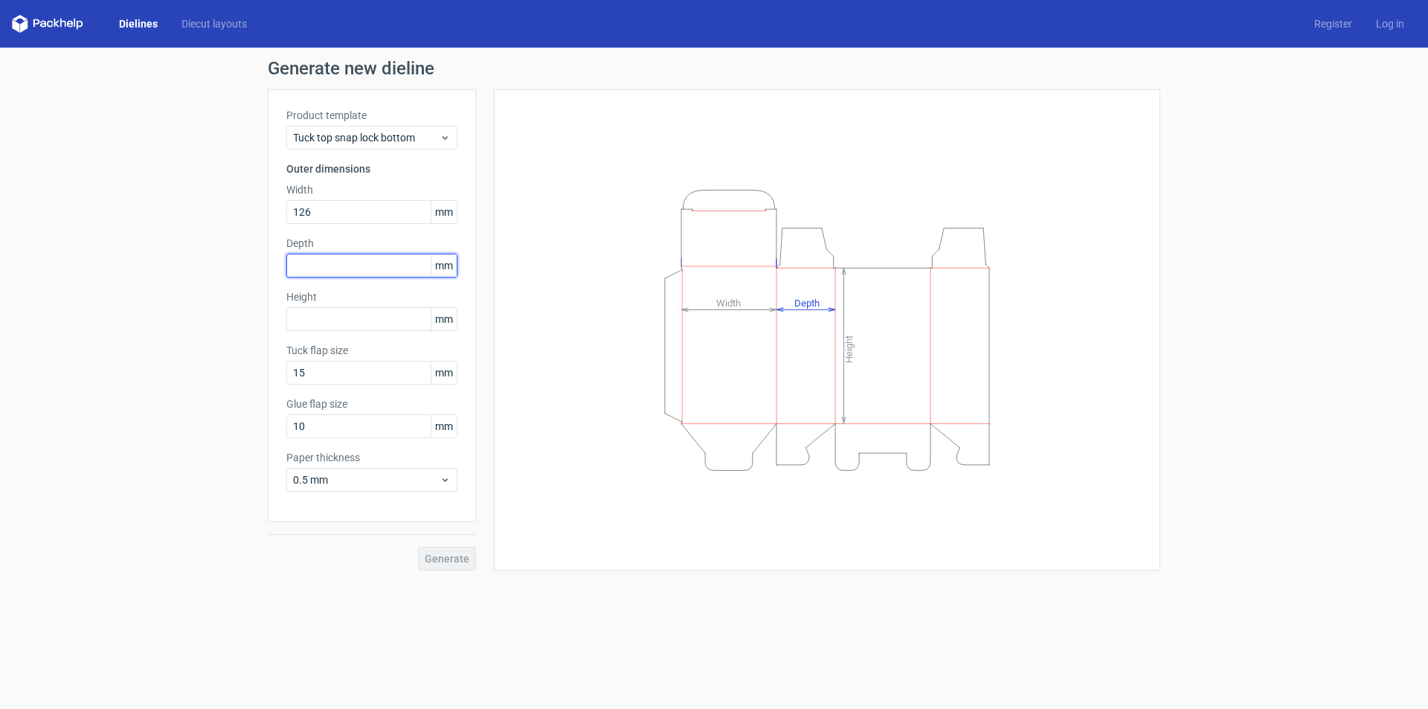
paste input "630"
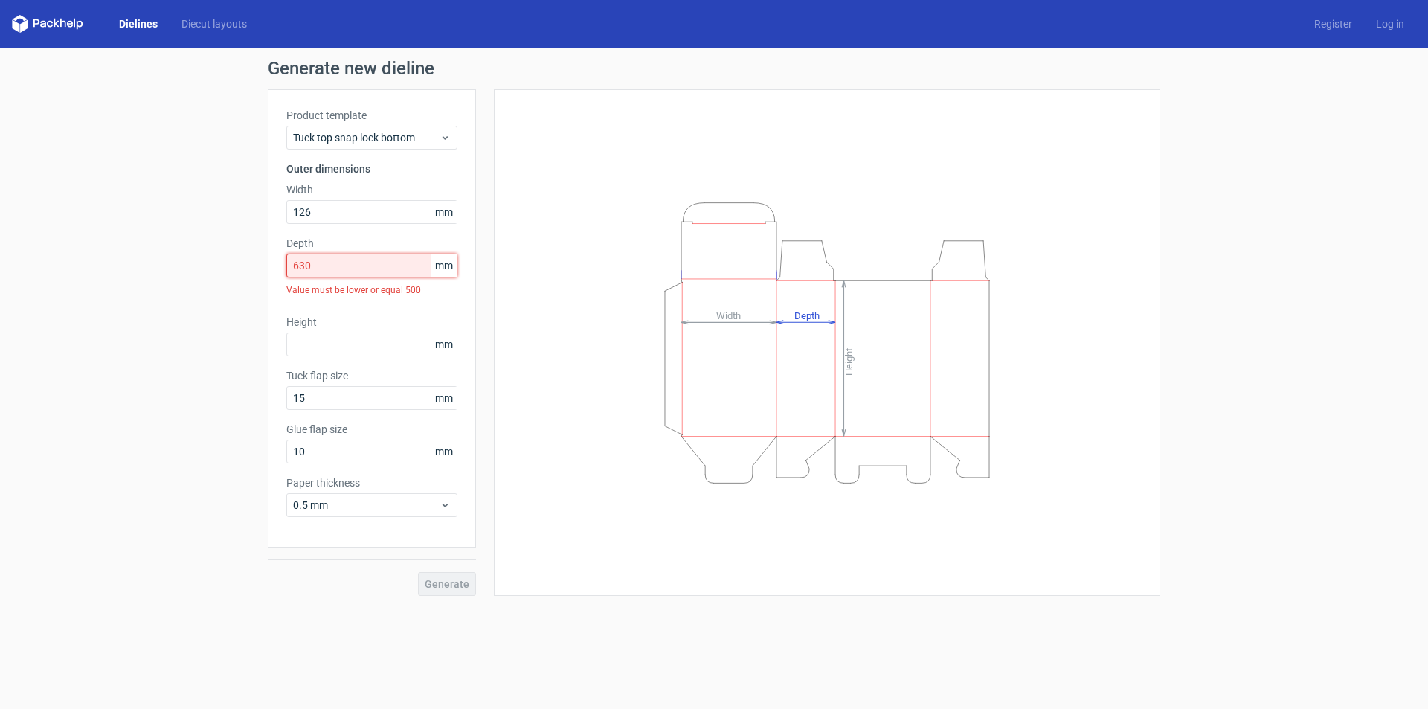
click at [324, 265] on input "630" at bounding box center [371, 266] width 171 height 24
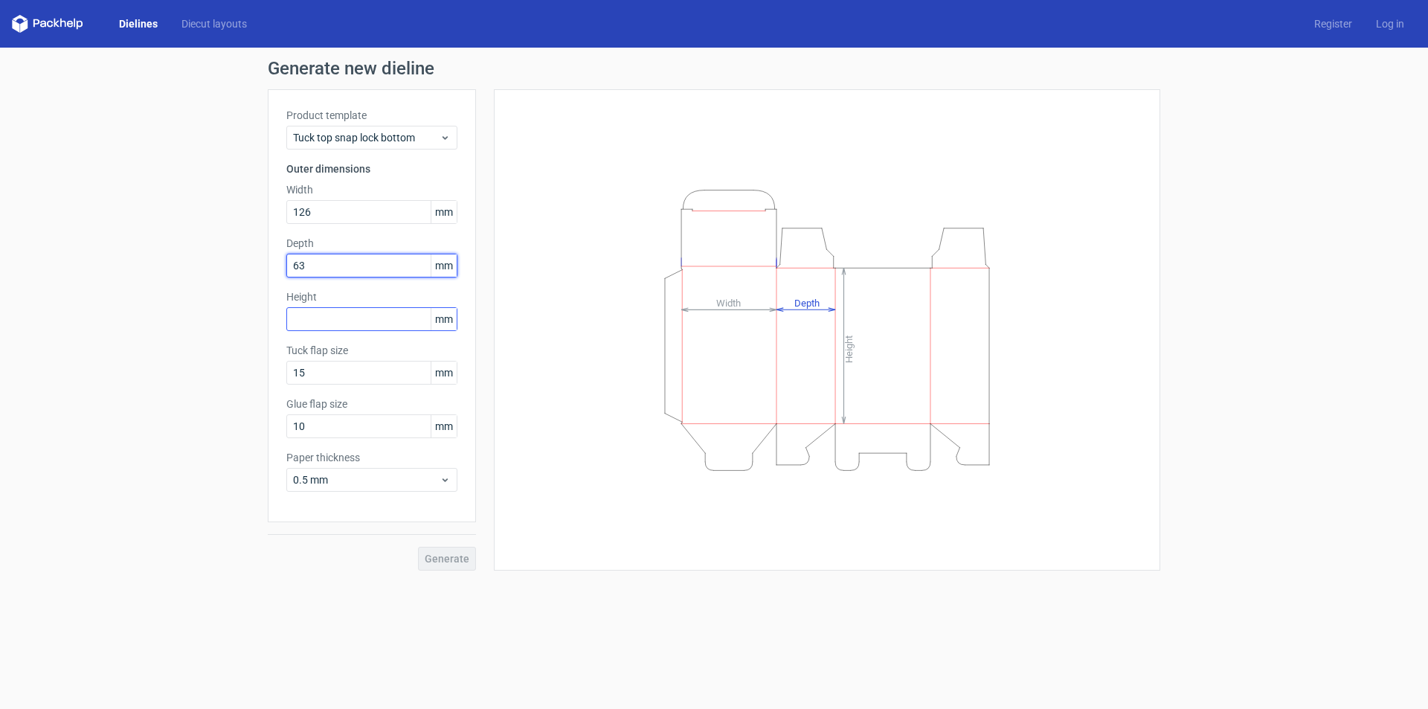
type input "63"
click at [333, 327] on input "text" at bounding box center [371, 319] width 171 height 24
type input "158"
click at [448, 553] on span "Generate" at bounding box center [447, 558] width 45 height 10
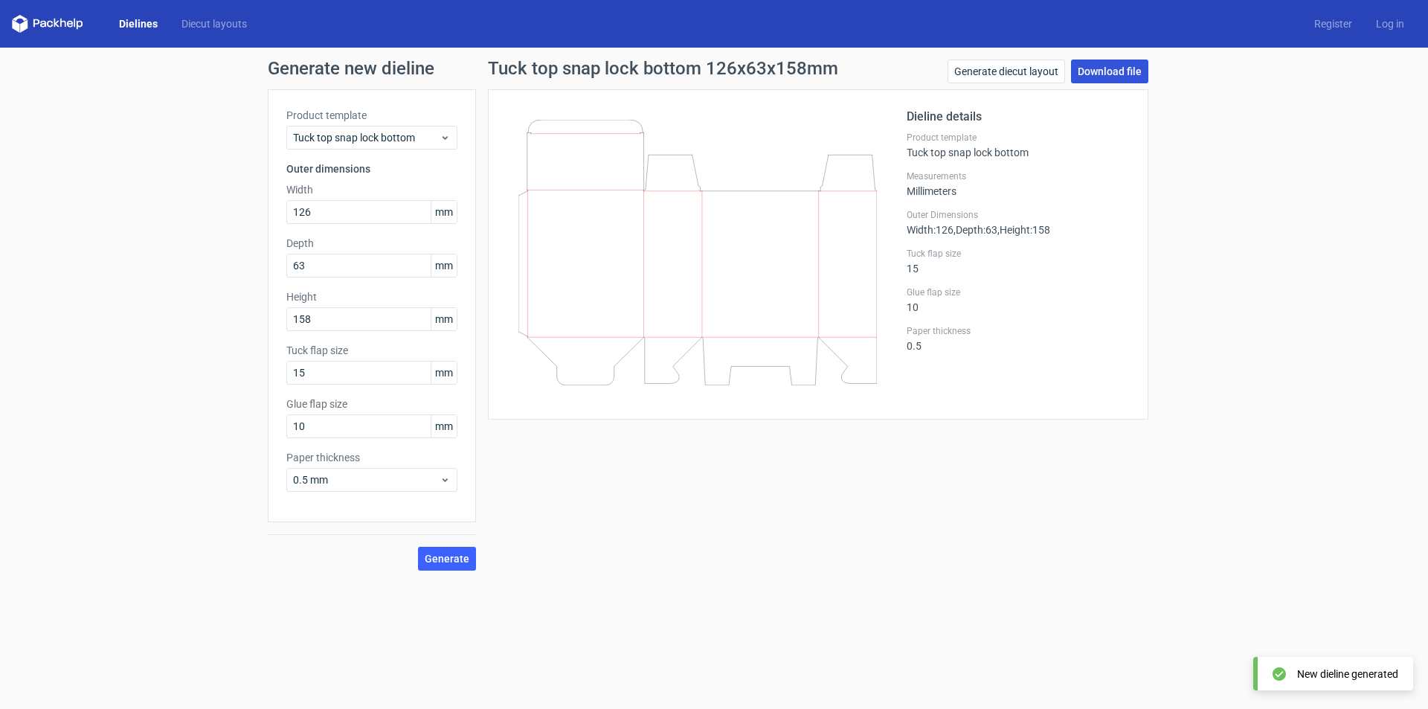
click at [1093, 71] on link "Download file" at bounding box center [1109, 71] width 77 height 24
